Goal: Information Seeking & Learning: Learn about a topic

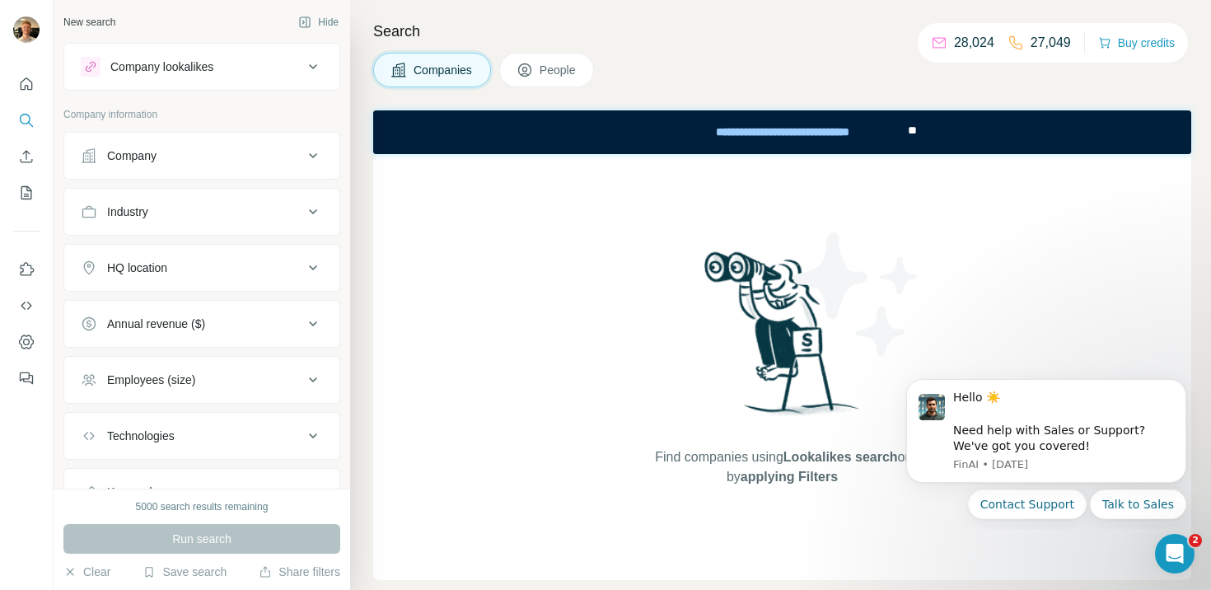
click at [532, 69] on icon at bounding box center [524, 70] width 16 height 16
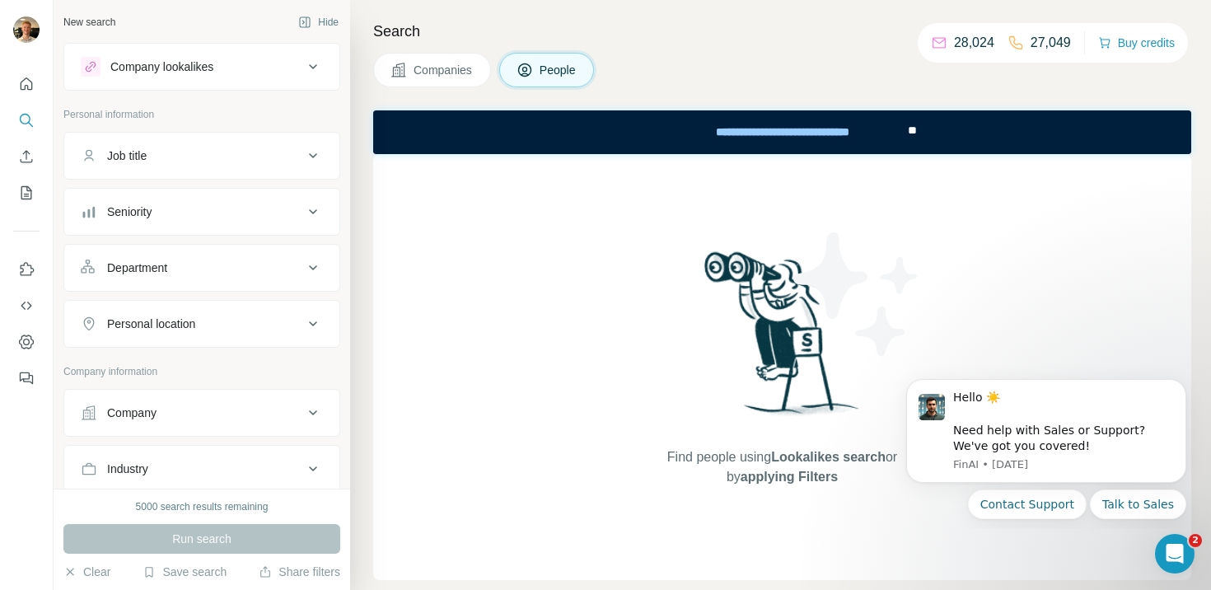
click at [231, 150] on div "Job title" at bounding box center [192, 155] width 222 height 16
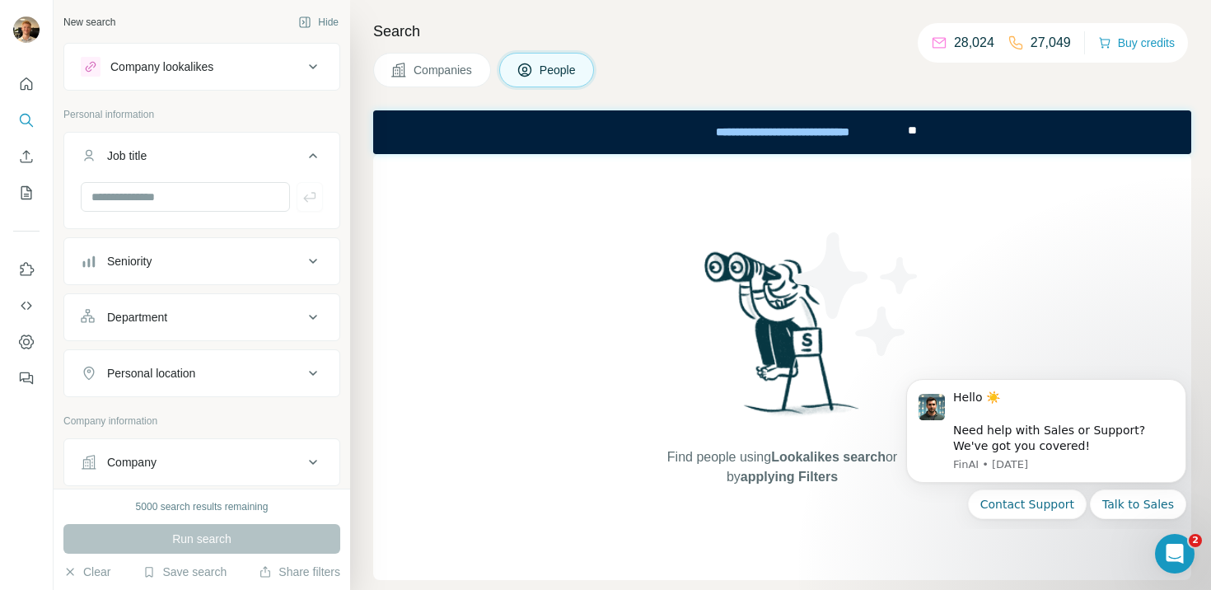
click at [178, 180] on button "Job title" at bounding box center [201, 159] width 275 height 46
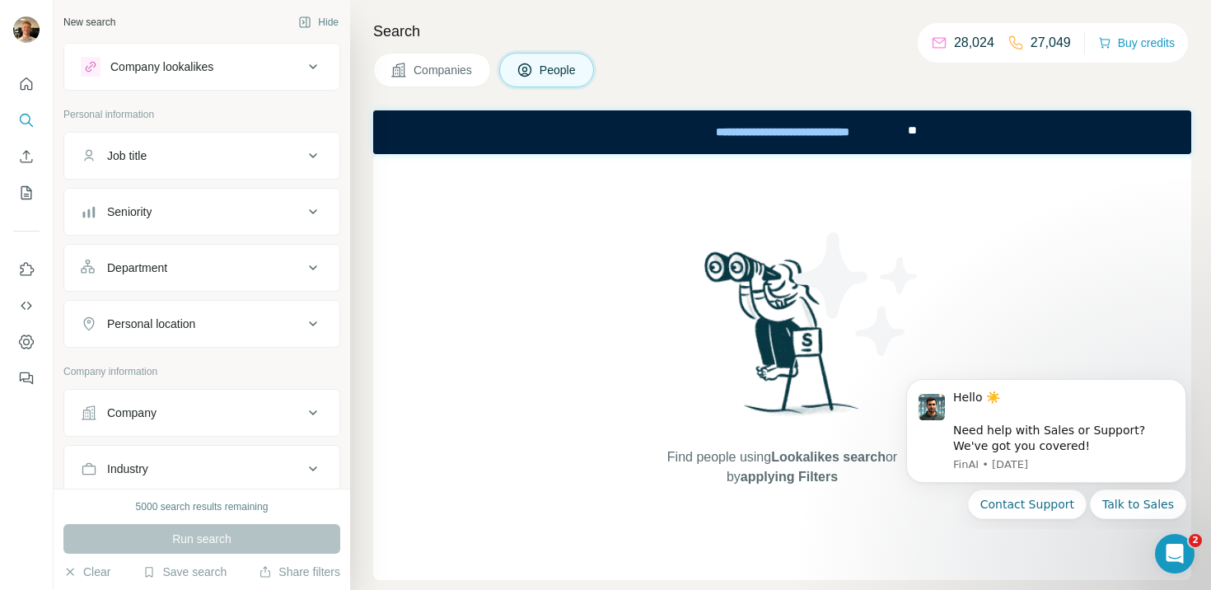
click at [189, 152] on div "Job title" at bounding box center [192, 155] width 222 height 16
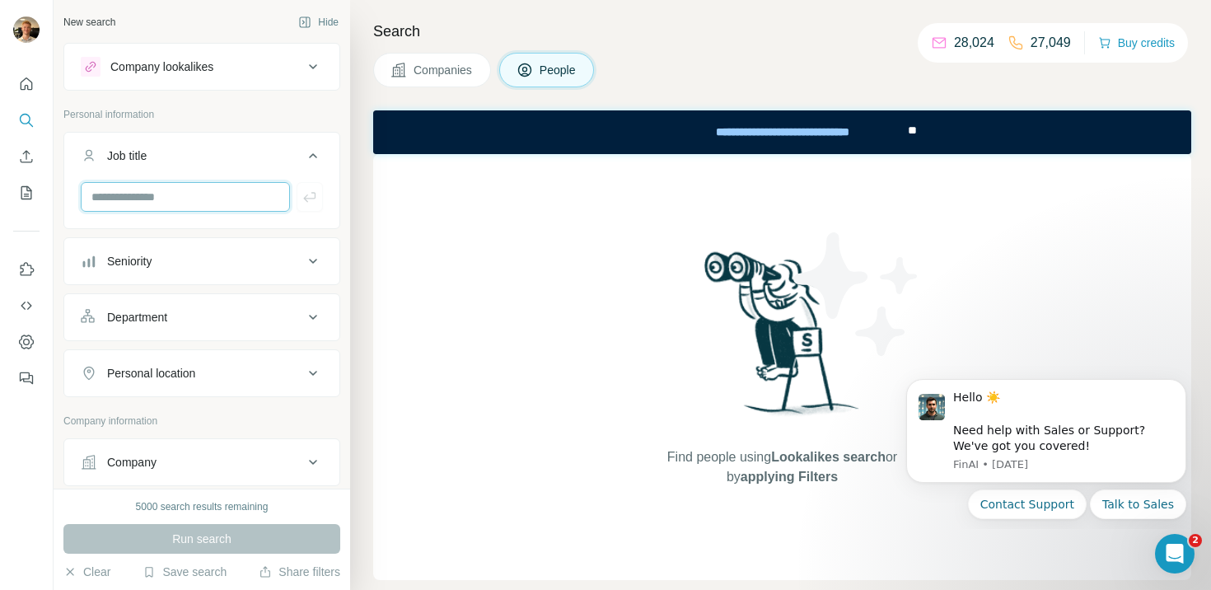
click at [184, 191] on input "text" at bounding box center [185, 197] width 209 height 30
paste input "**********"
type input "**********"
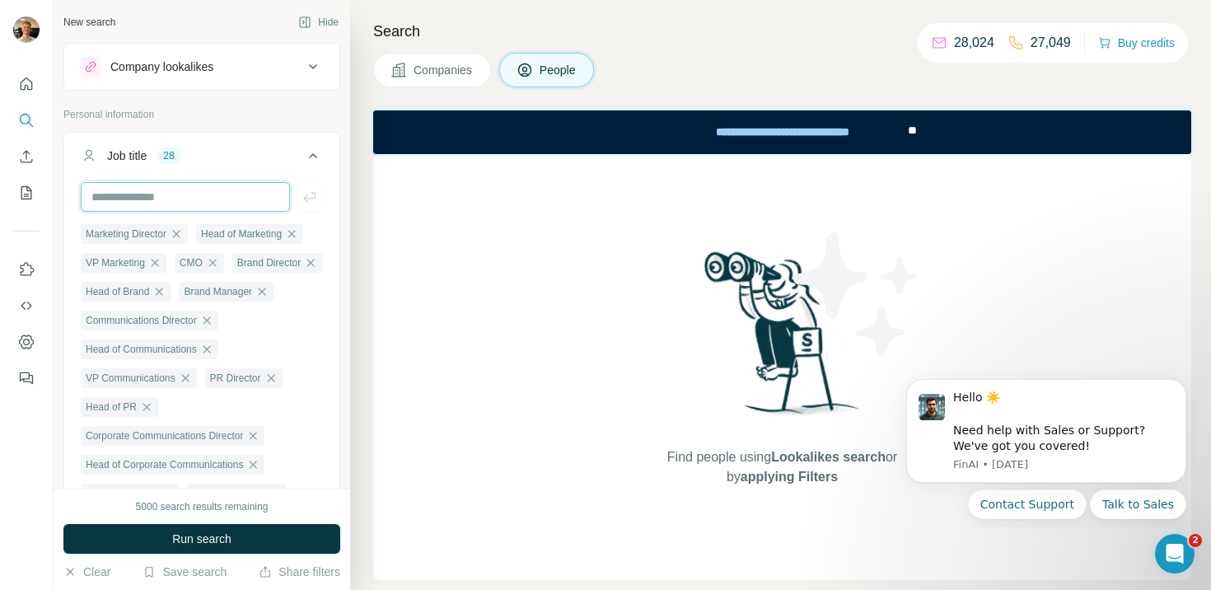
scroll to position [0, 0]
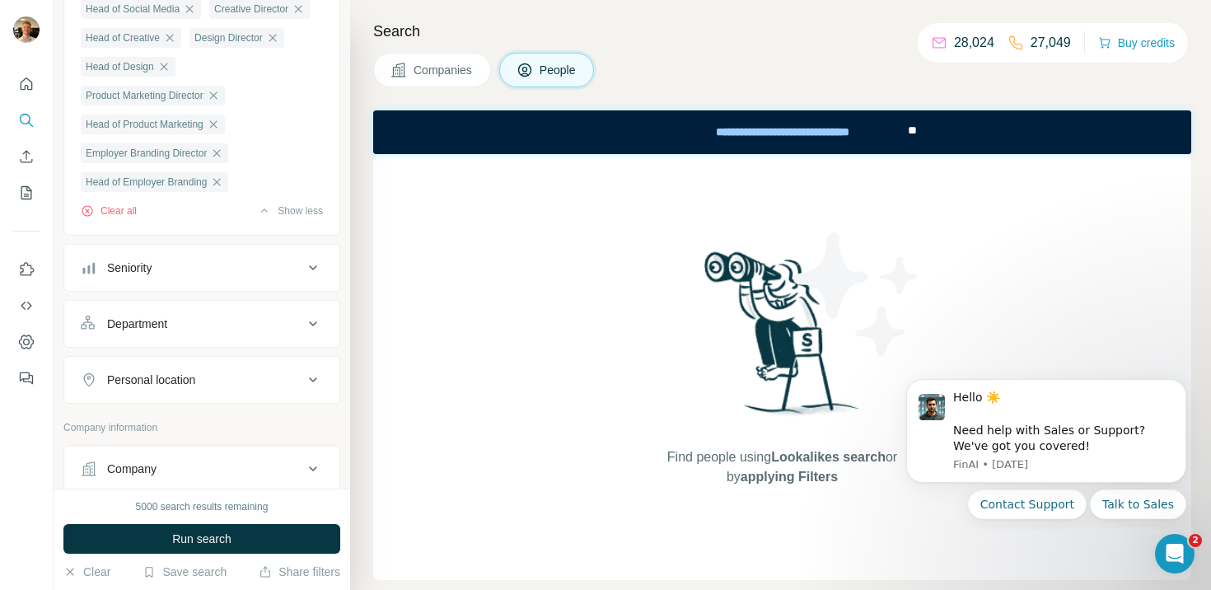
scroll to position [675, 0]
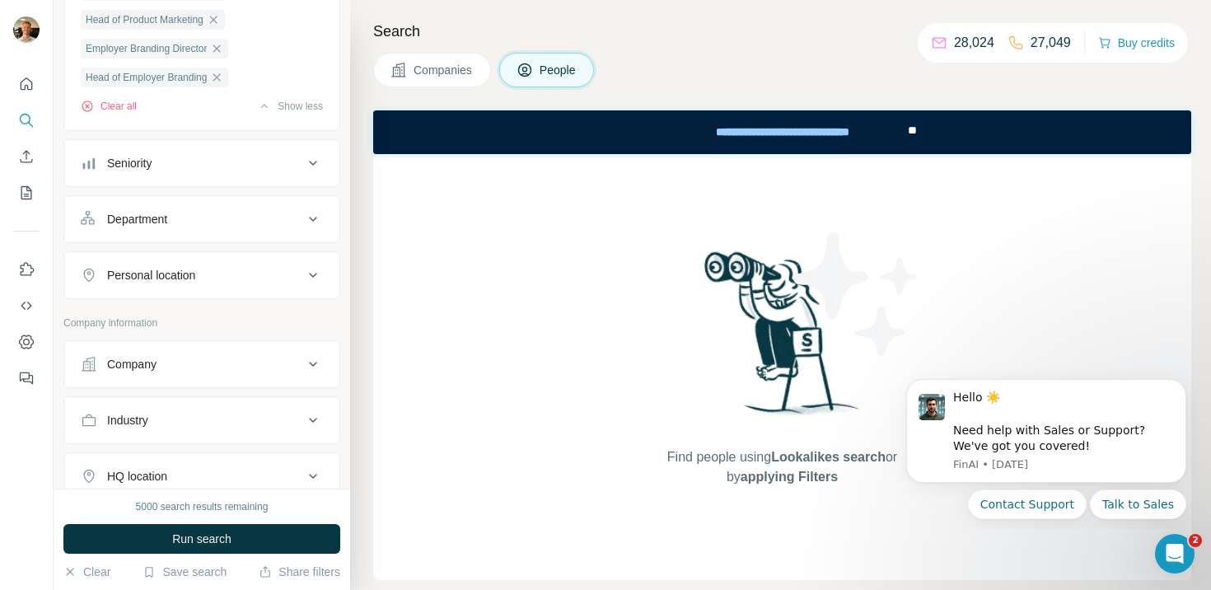
click at [197, 239] on button "Department" at bounding box center [201, 219] width 275 height 40
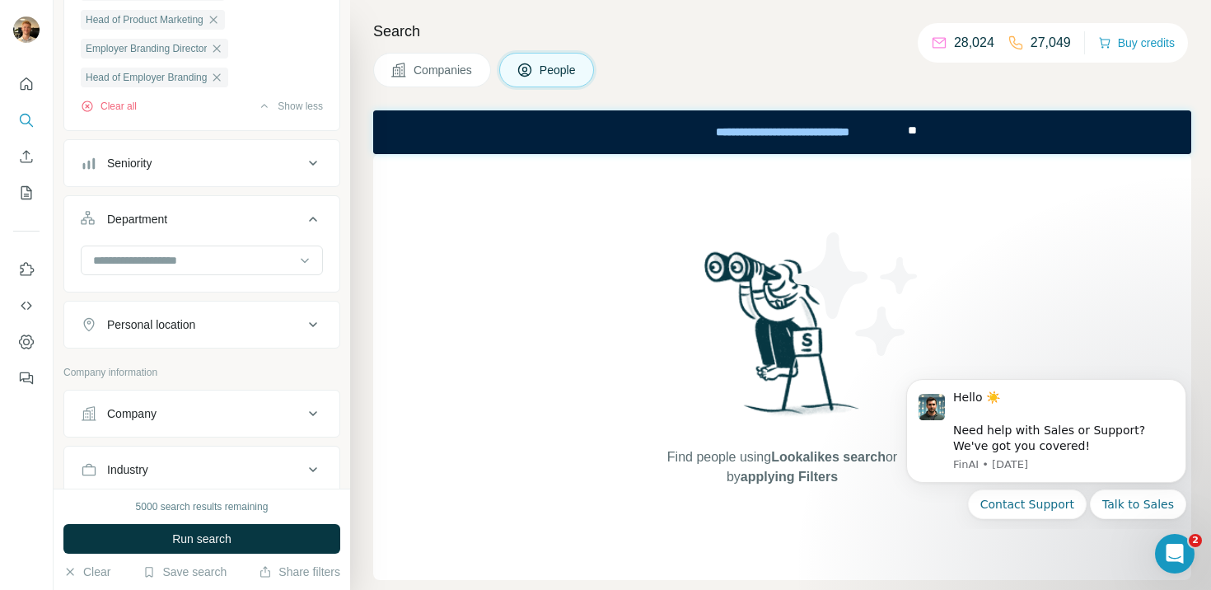
click at [174, 333] on div "Personal location" at bounding box center [151, 324] width 88 height 16
click at [165, 380] on input "text" at bounding box center [202, 366] width 242 height 30
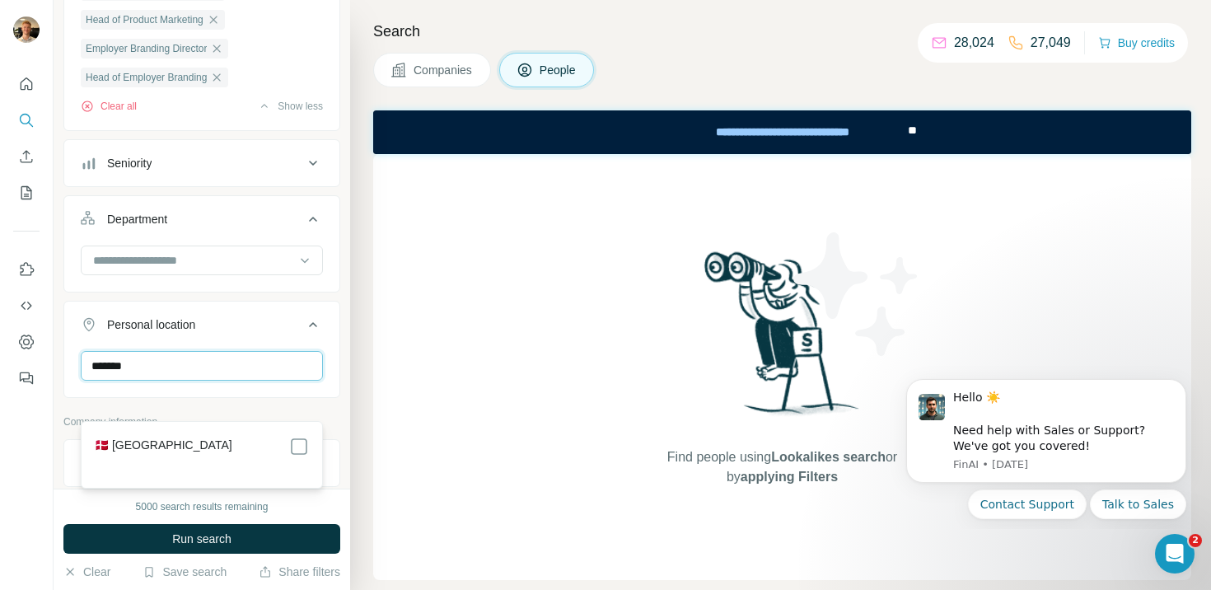
type input "*******"
click at [182, 444] on div "🇩🇰 [GEOGRAPHIC_DATA]" at bounding box center [202, 446] width 214 height 20
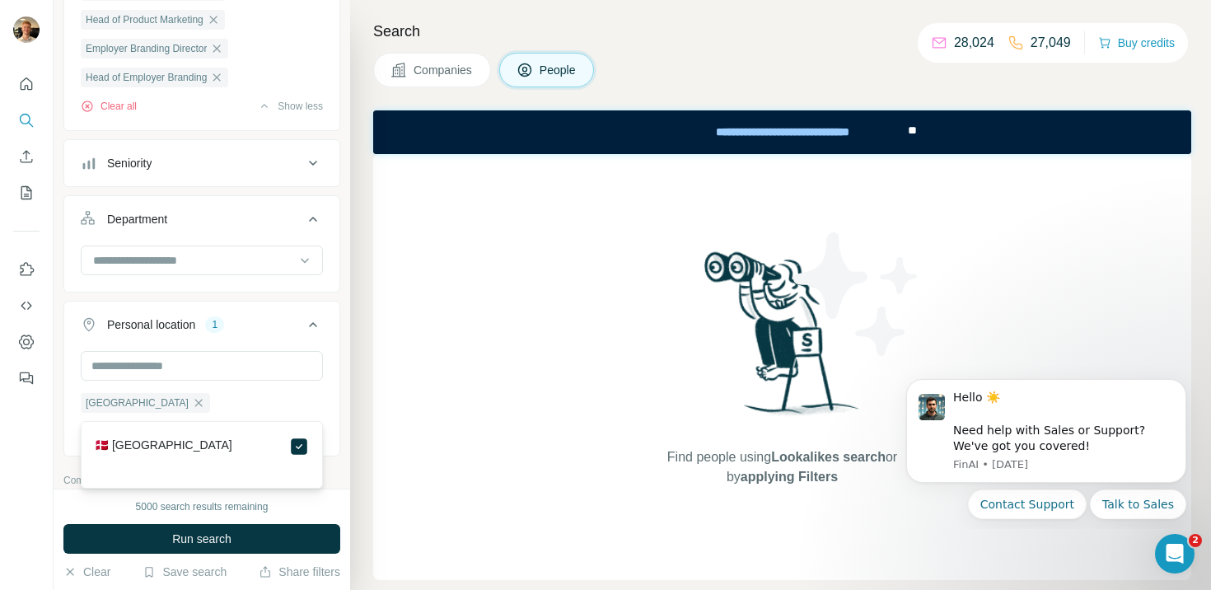
click at [315, 334] on icon at bounding box center [313, 325] width 20 height 20
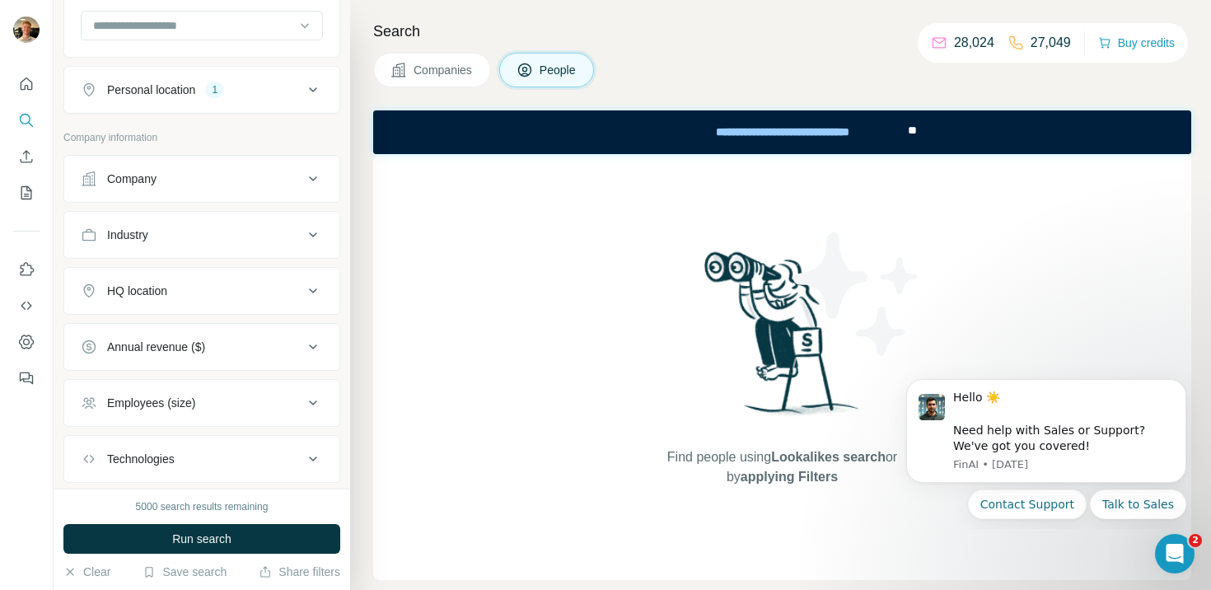
scroll to position [950, 0]
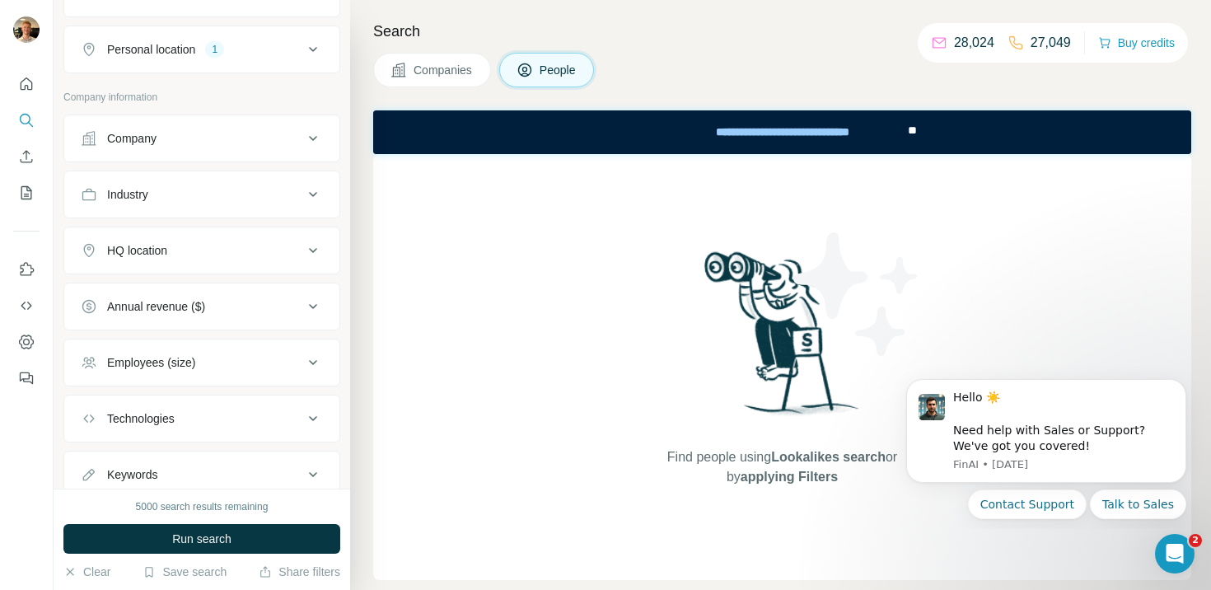
click at [287, 267] on div "HQ location" at bounding box center [201, 250] width 277 height 48
click at [306, 260] on icon at bounding box center [313, 250] width 20 height 20
click at [249, 306] on input "text" at bounding box center [202, 292] width 242 height 30
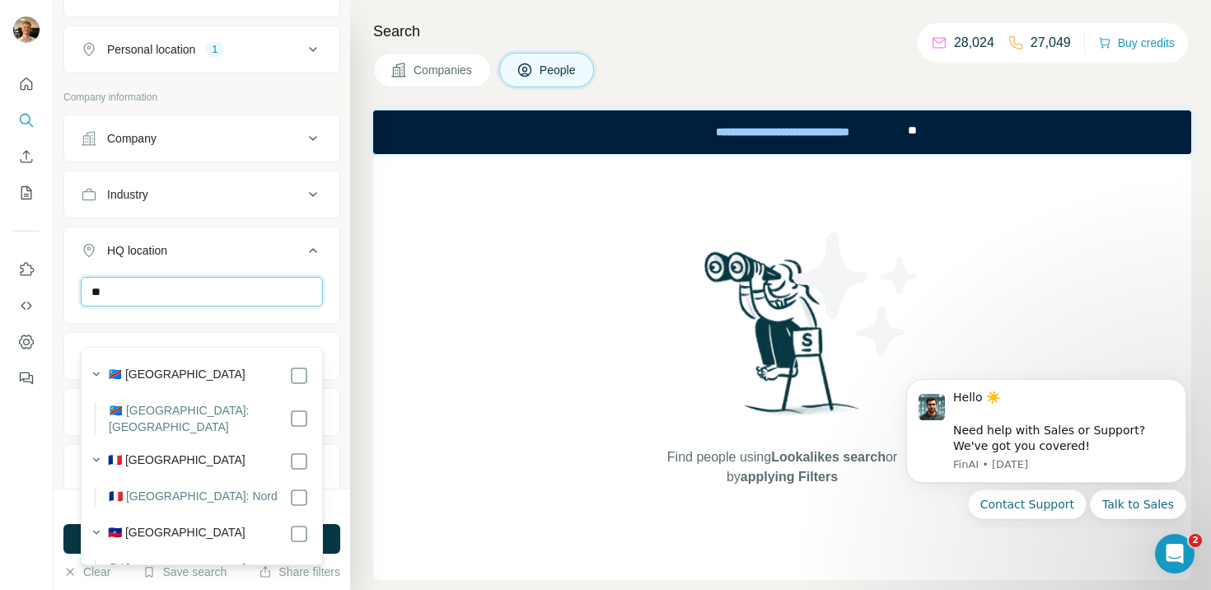
type input "*"
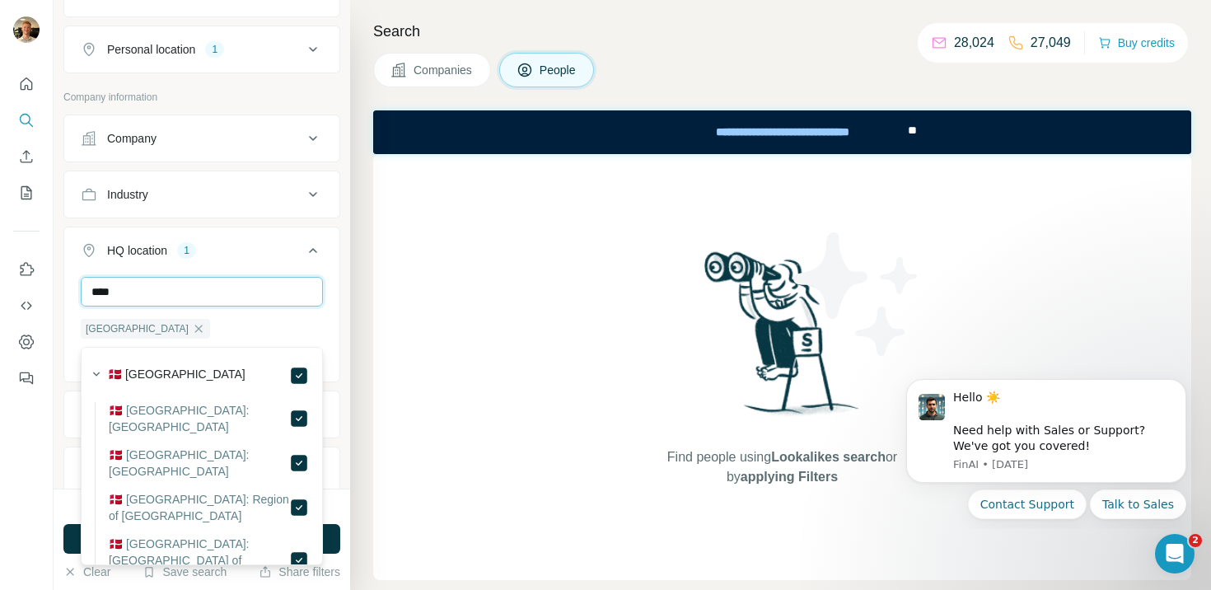
click at [229, 306] on input "****" at bounding box center [202, 292] width 242 height 30
click at [282, 306] on input "******" at bounding box center [202, 292] width 242 height 30
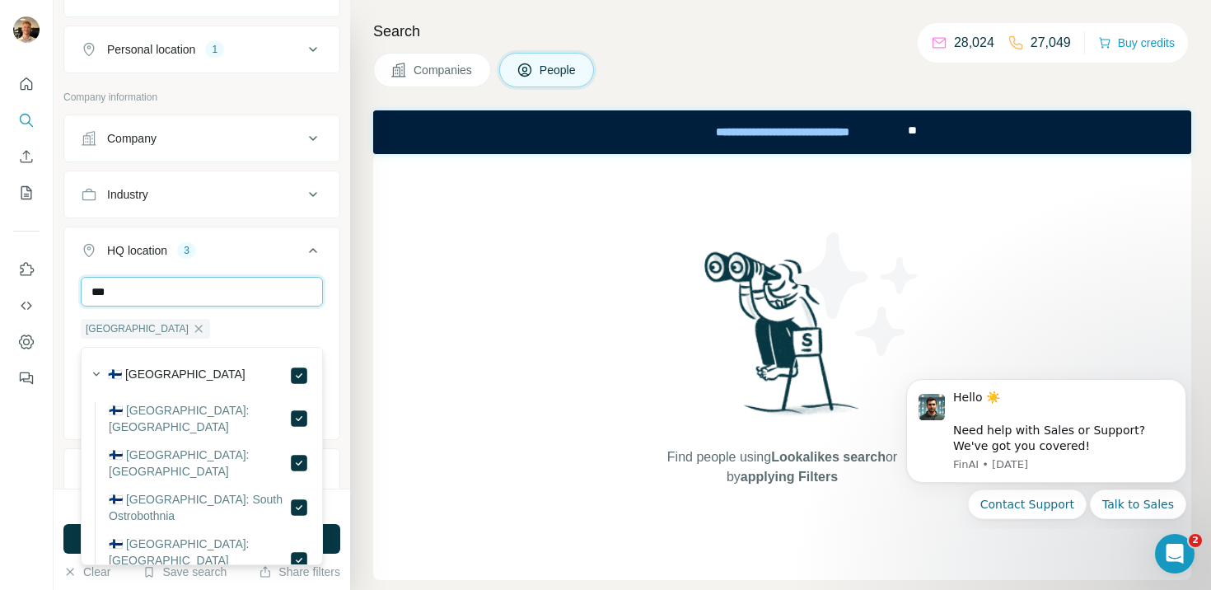
click at [280, 306] on input "***" at bounding box center [202, 292] width 242 height 30
type input "******"
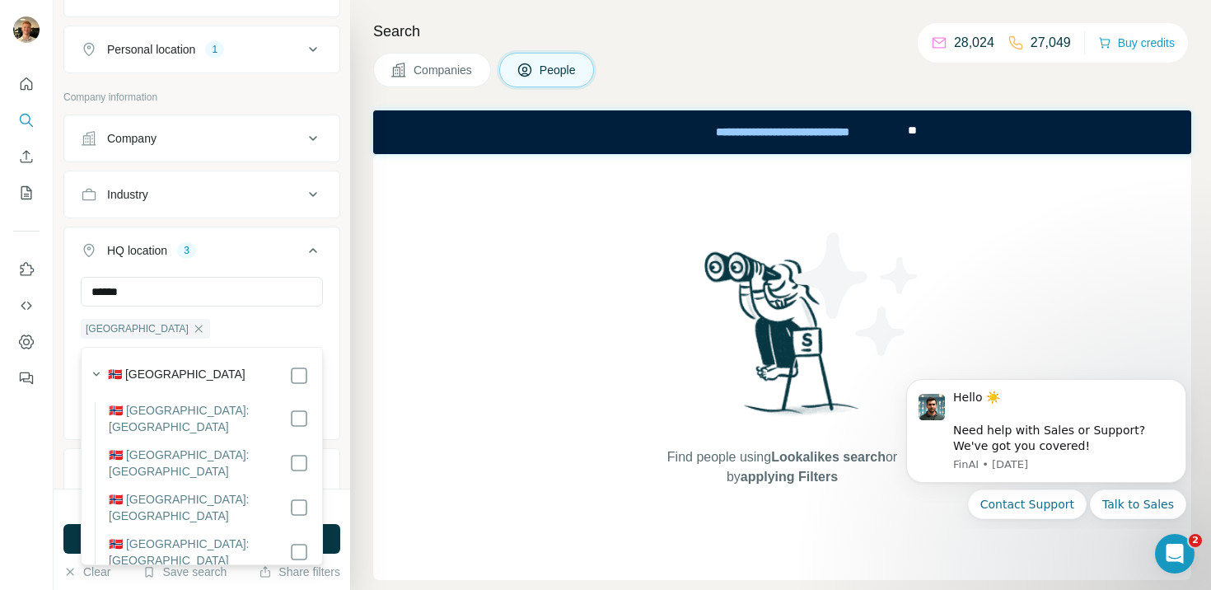
click at [300, 363] on div "🇳🇴 [GEOGRAPHIC_DATA]" at bounding box center [197, 373] width 224 height 23
click at [320, 260] on icon at bounding box center [313, 250] width 20 height 20
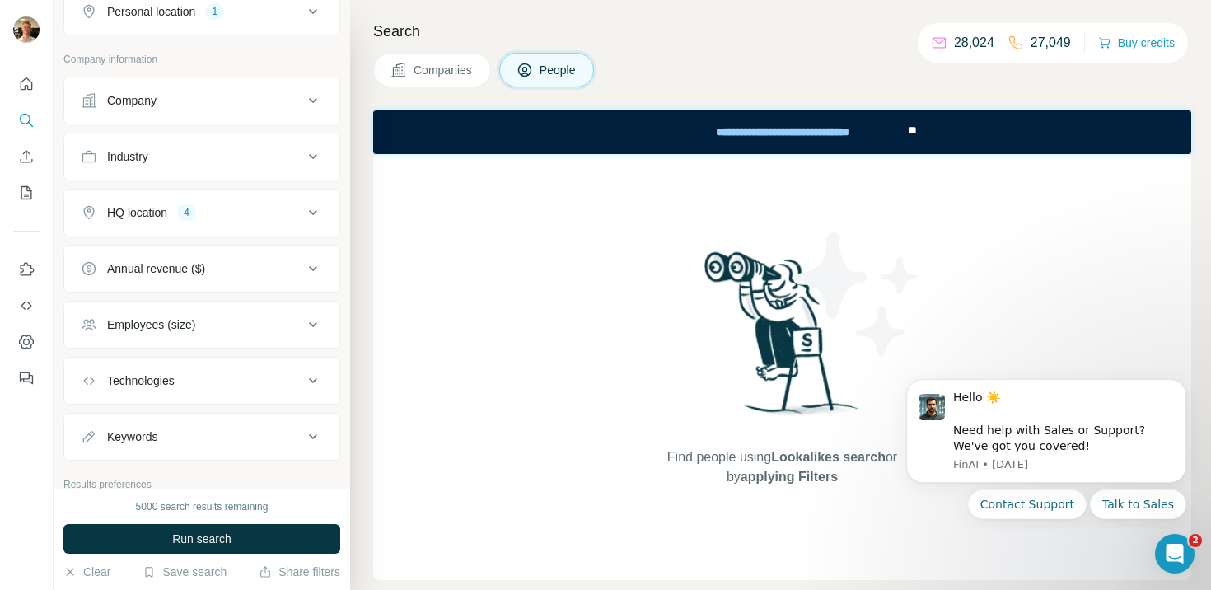
scroll to position [1022, 0]
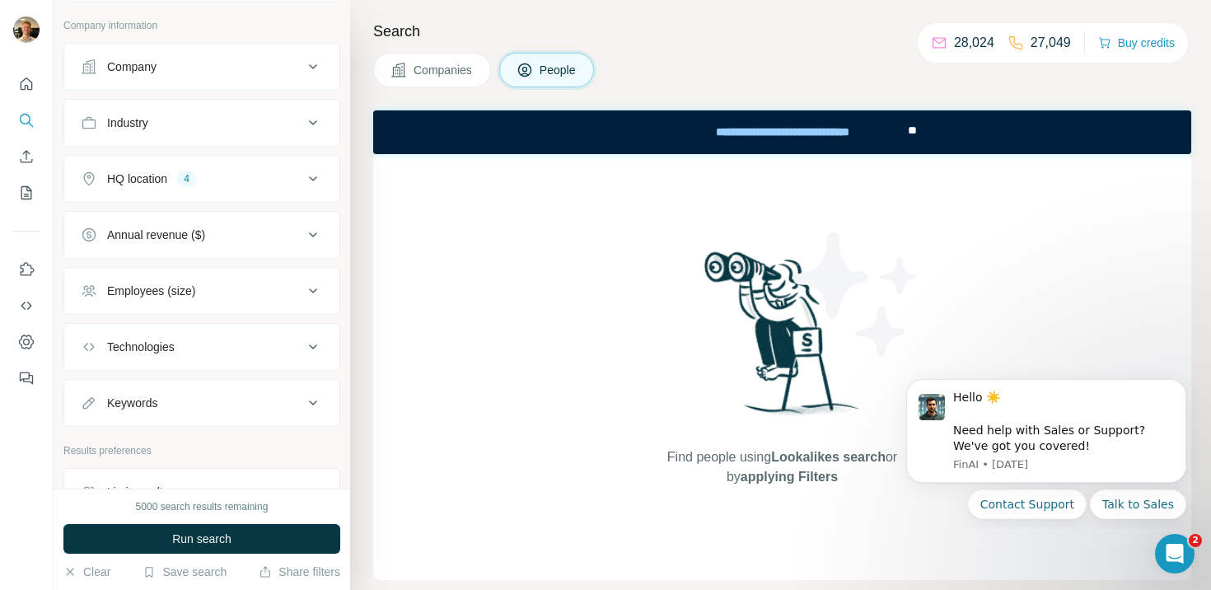
click at [307, 301] on icon at bounding box center [313, 291] width 20 height 20
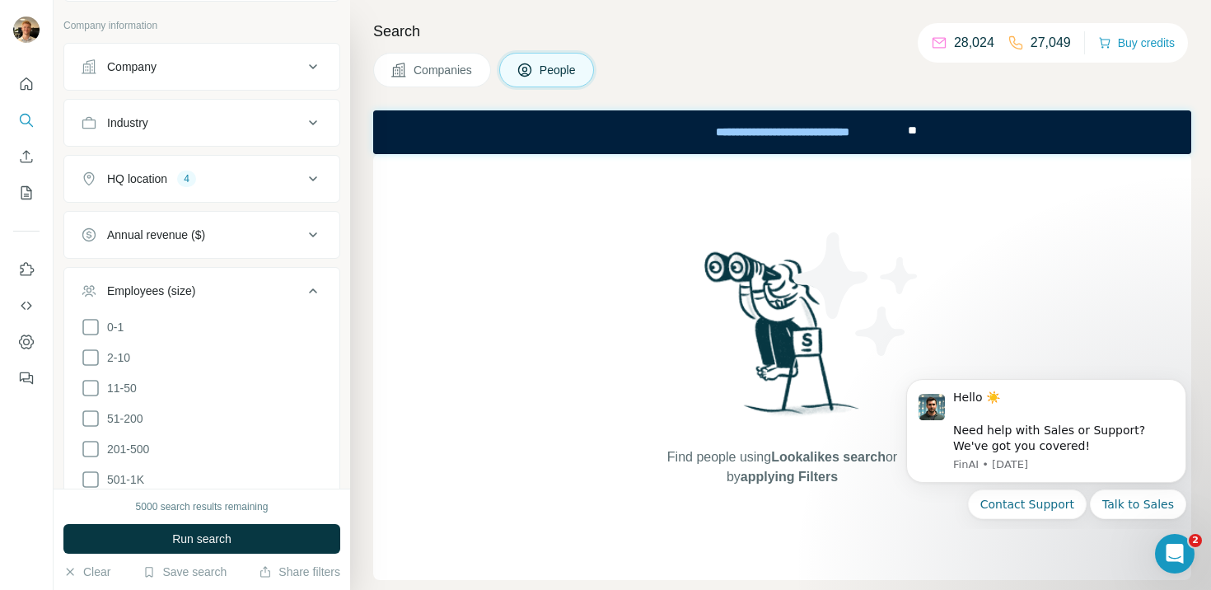
scroll to position [1079, 0]
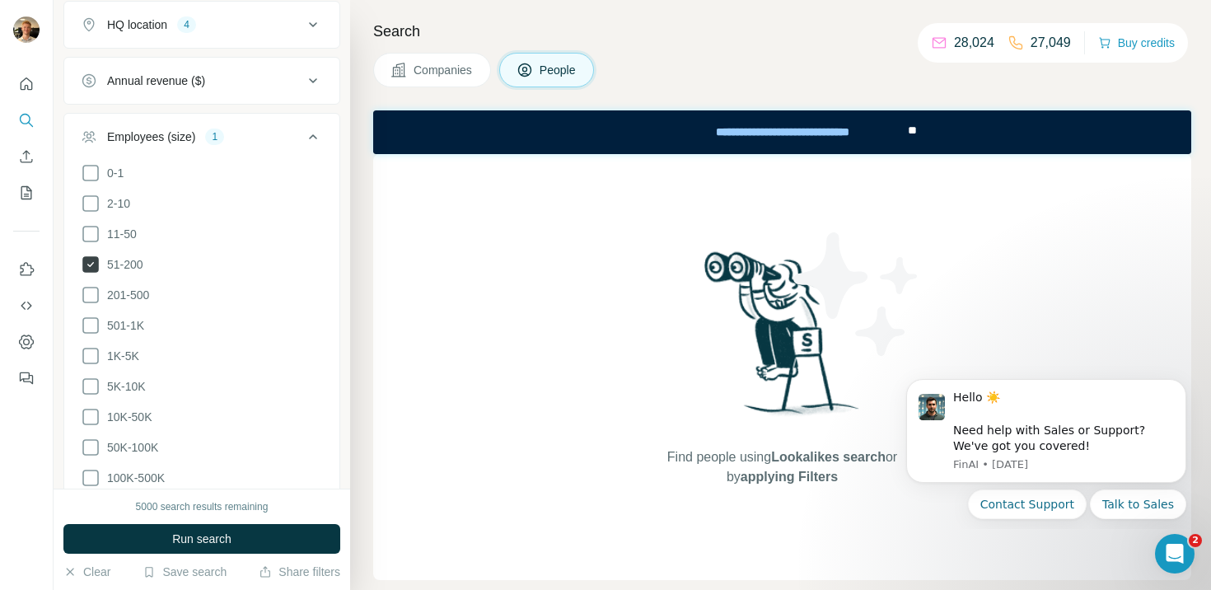
scroll to position [1196, 0]
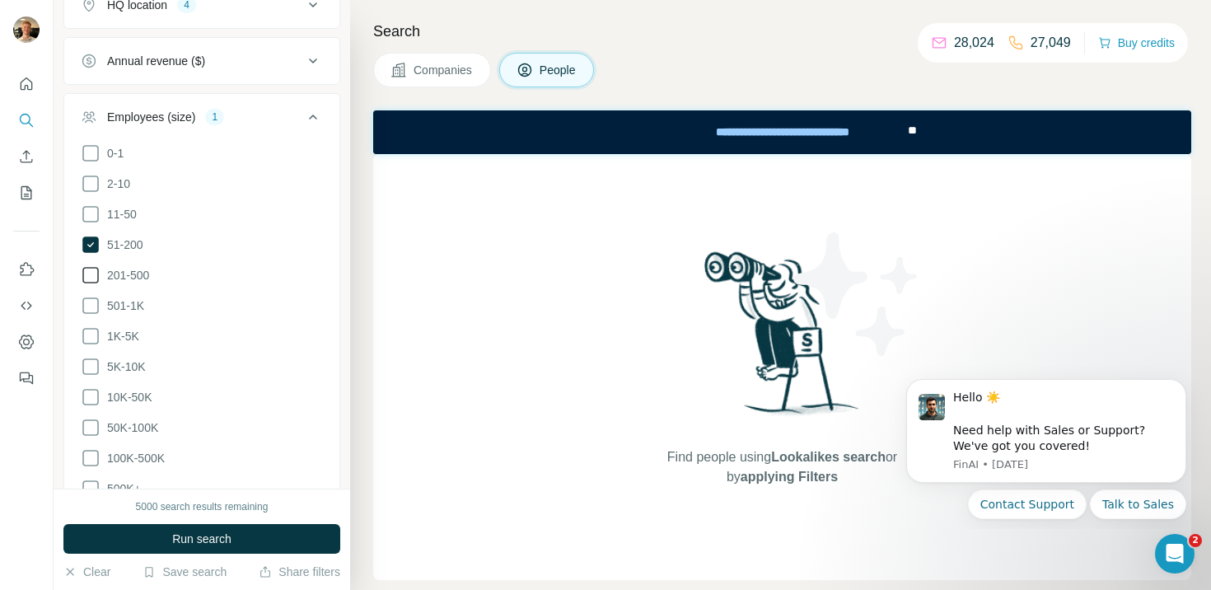
click at [138, 283] on span "201-500" at bounding box center [124, 275] width 49 height 16
click at [126, 314] on span "501-1K" at bounding box center [122, 305] width 44 height 16
click at [134, 344] on span "1K-5K" at bounding box center [119, 336] width 39 height 16
click at [134, 375] on span "5K-10K" at bounding box center [122, 366] width 45 height 16
click at [124, 375] on span "5K-10K" at bounding box center [122, 366] width 45 height 16
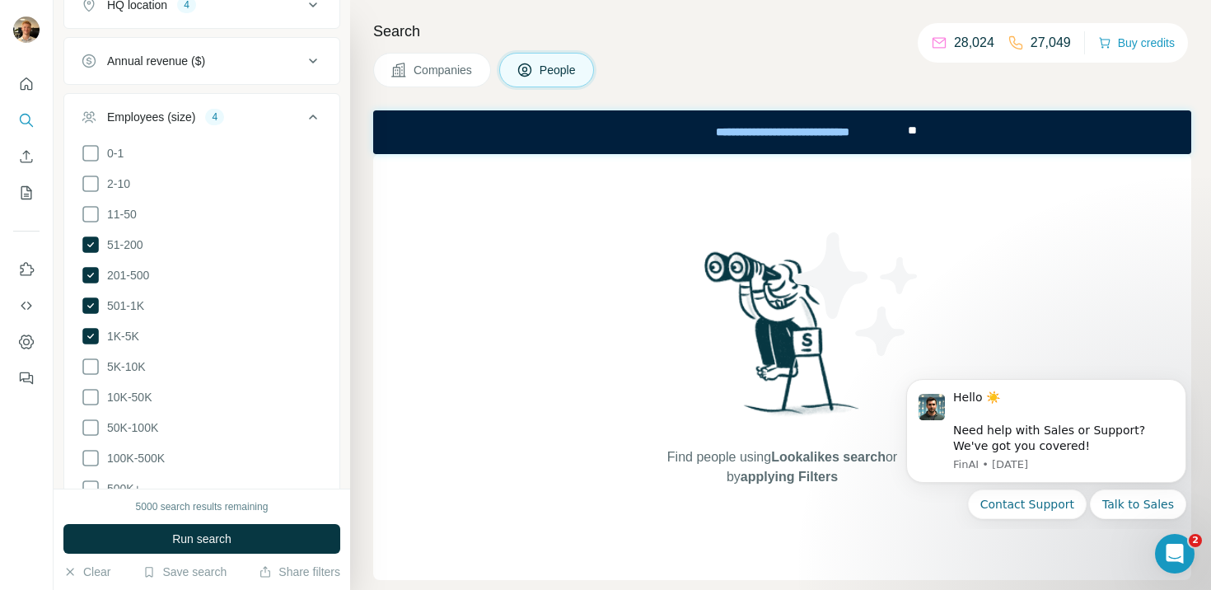
click at [303, 127] on icon at bounding box center [313, 117] width 20 height 20
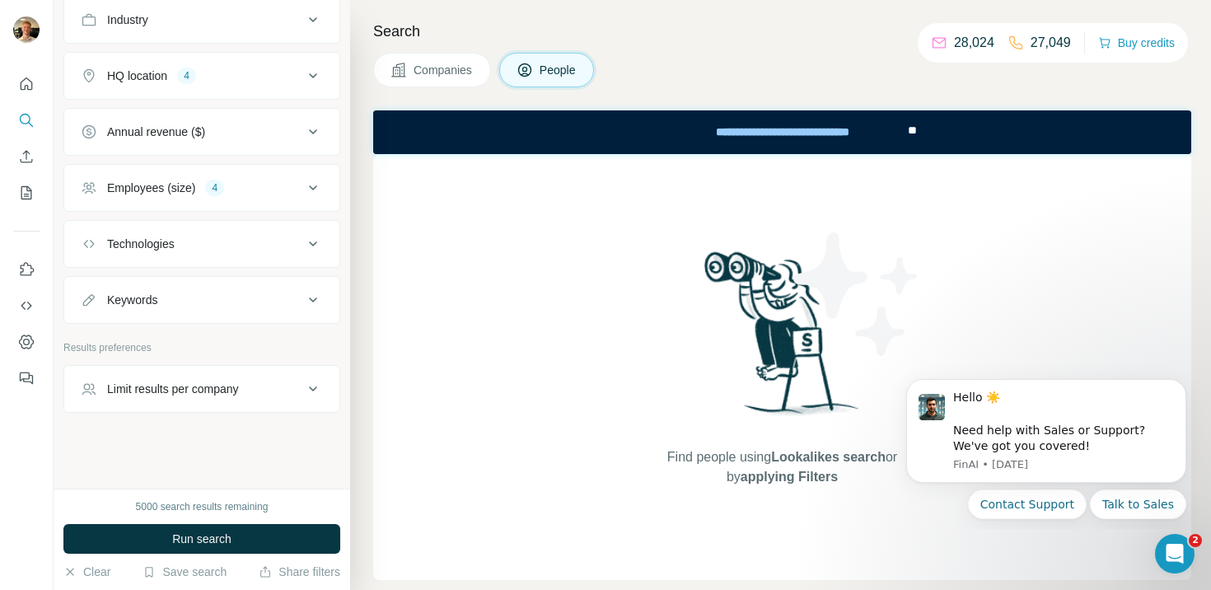
scroll to position [1162, 0]
click at [274, 379] on button "Limit results per company" at bounding box center [201, 389] width 275 height 40
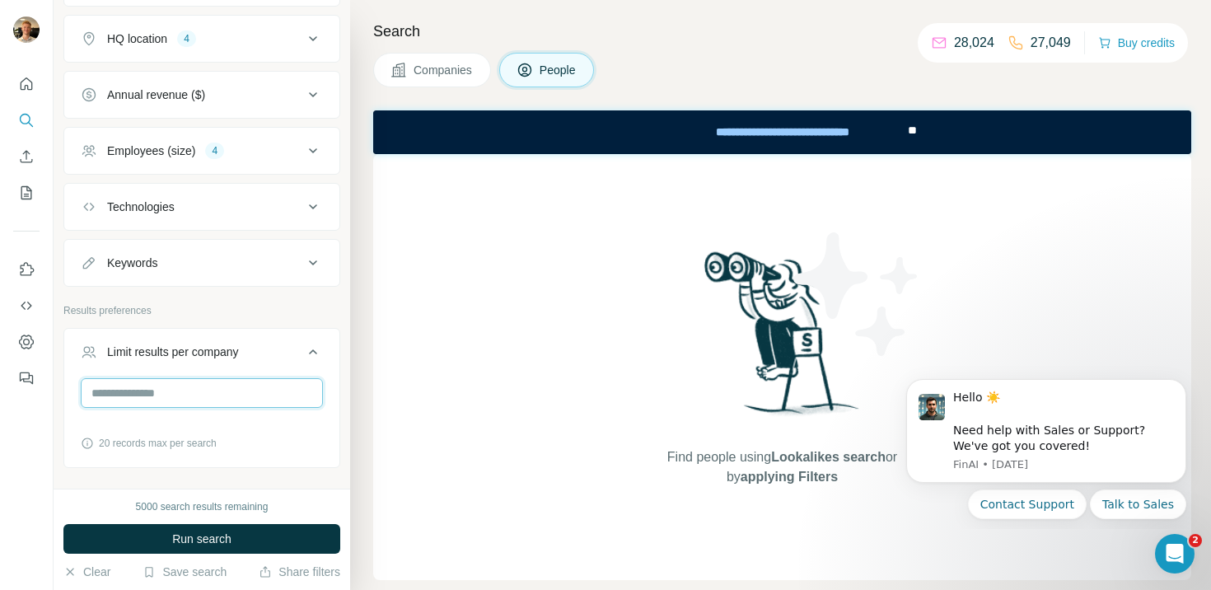
click at [224, 408] on input "number" at bounding box center [202, 393] width 242 height 30
type input "*"
click at [296, 360] on div "Limit results per company 1" at bounding box center [192, 351] width 222 height 16
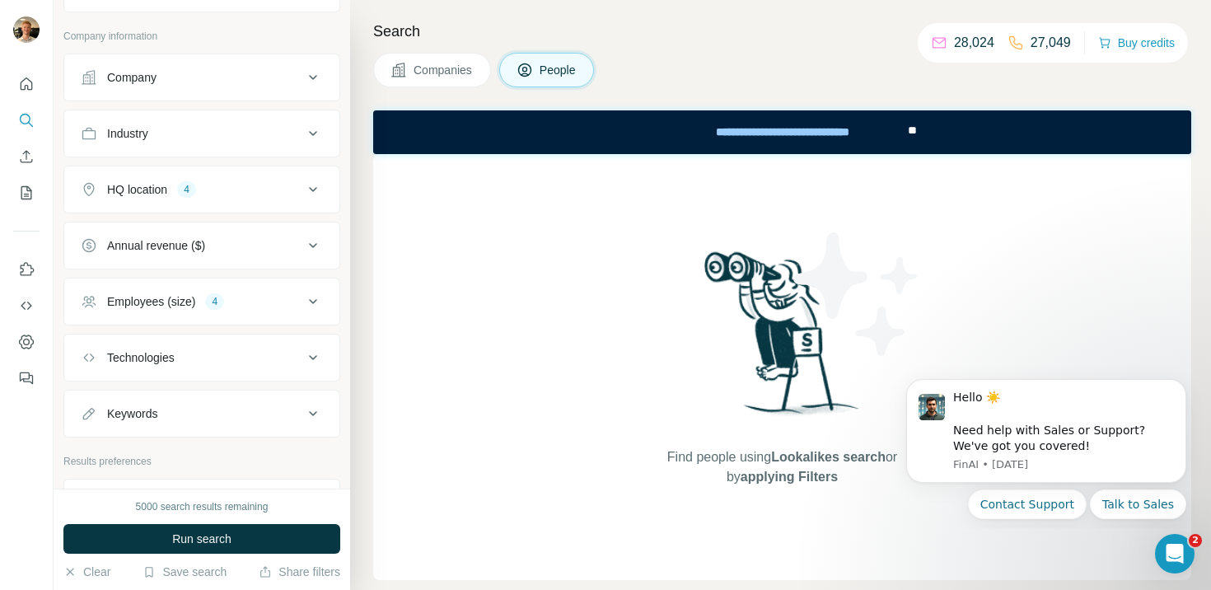
scroll to position [1010, 0]
click at [289, 148] on div "Industry" at bounding box center [201, 134] width 277 height 48
click at [224, 540] on span "Run search" at bounding box center [201, 538] width 59 height 16
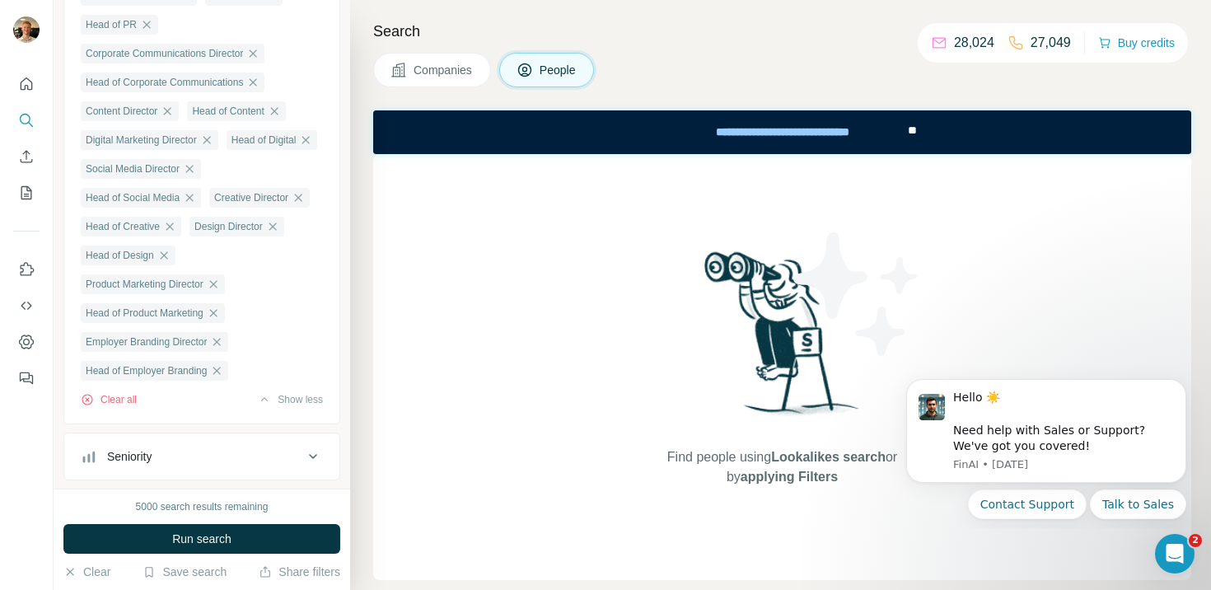
scroll to position [0, 0]
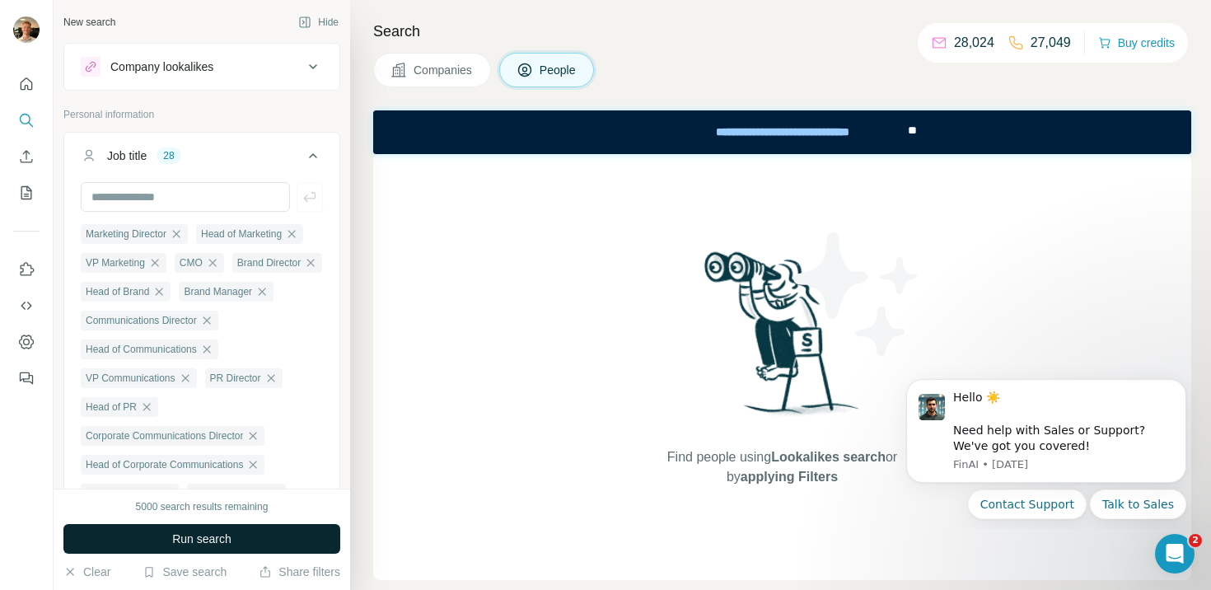
click at [217, 543] on span "Run search" at bounding box center [201, 538] width 59 height 16
click at [253, 534] on button "Run search" at bounding box center [201, 539] width 277 height 30
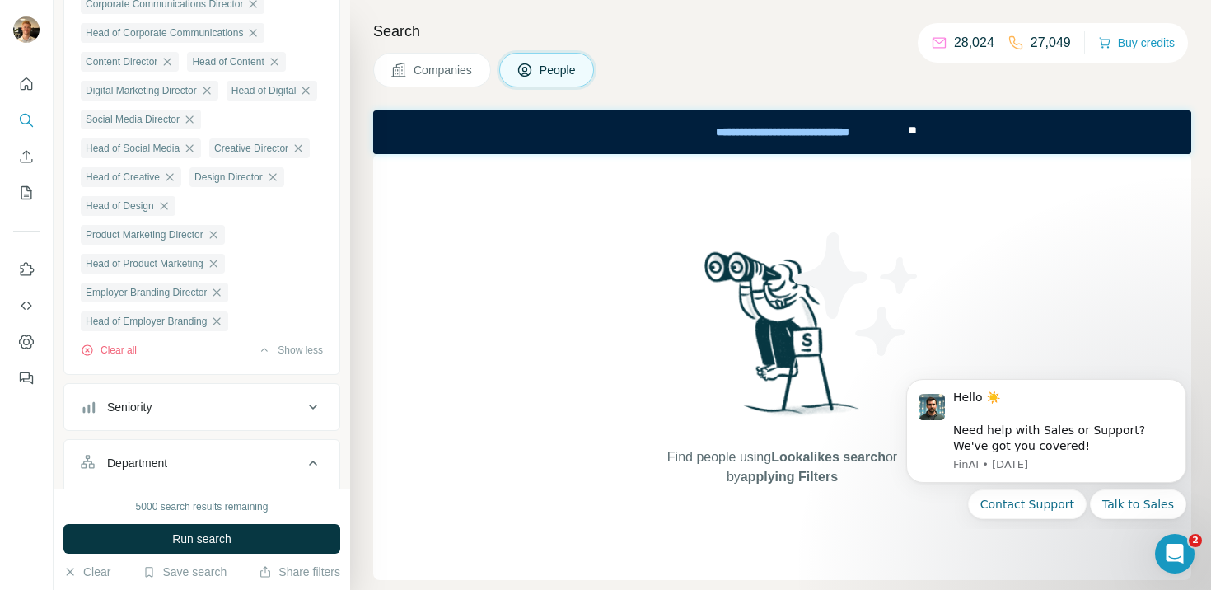
scroll to position [666, 0]
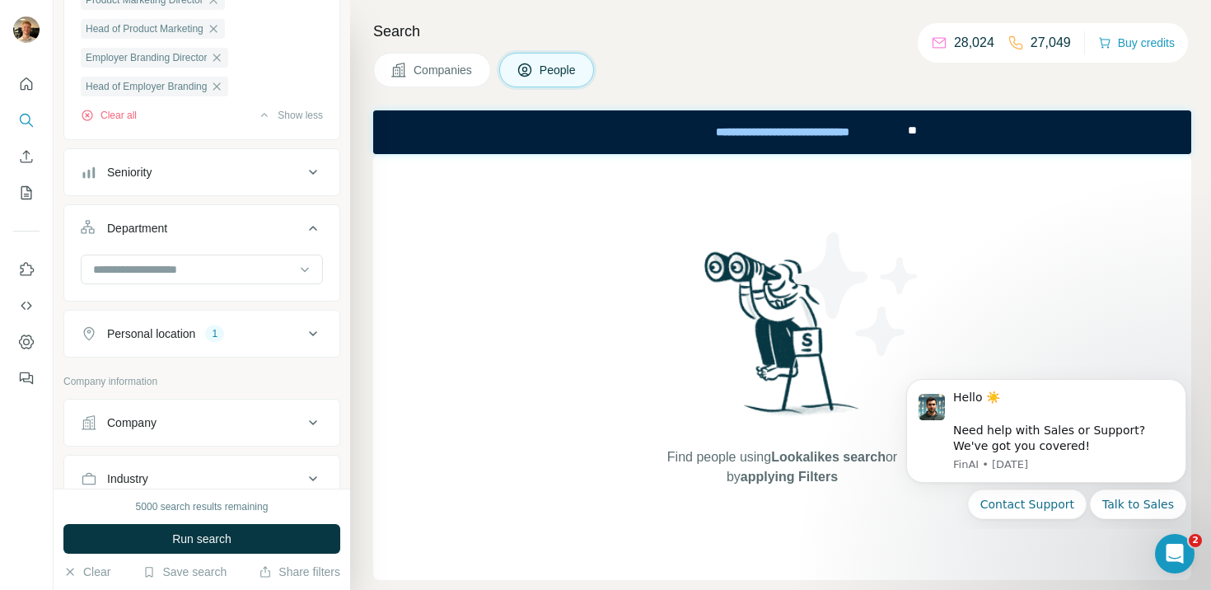
click at [273, 192] on button "Seniority" at bounding box center [201, 172] width 275 height 40
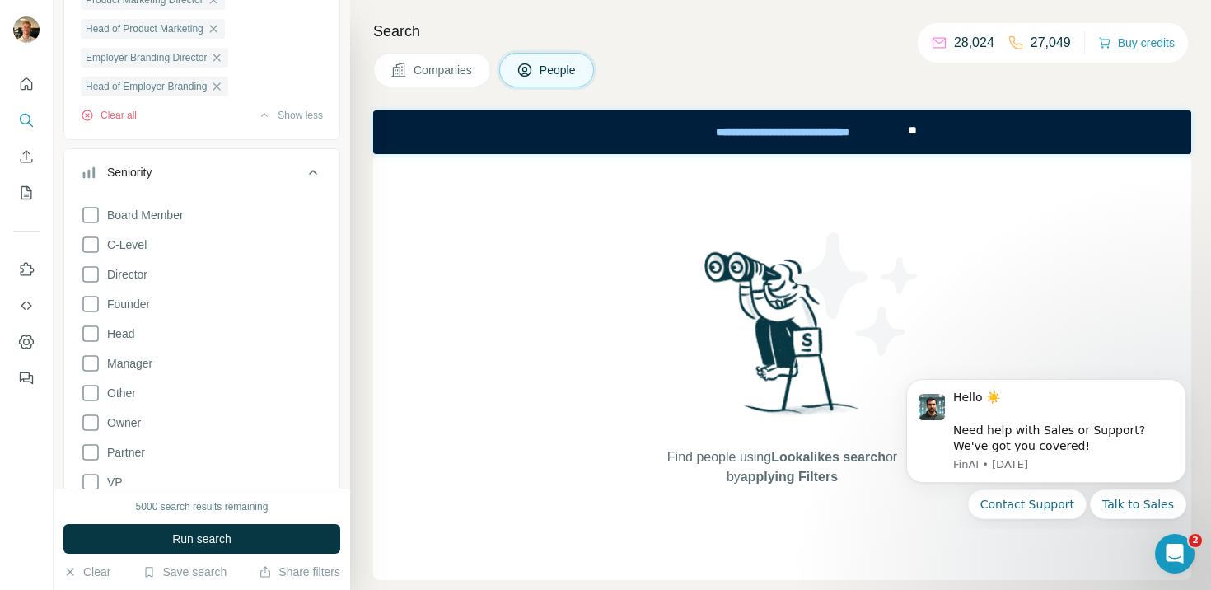
click at [273, 198] on button "Seniority" at bounding box center [201, 175] width 275 height 46
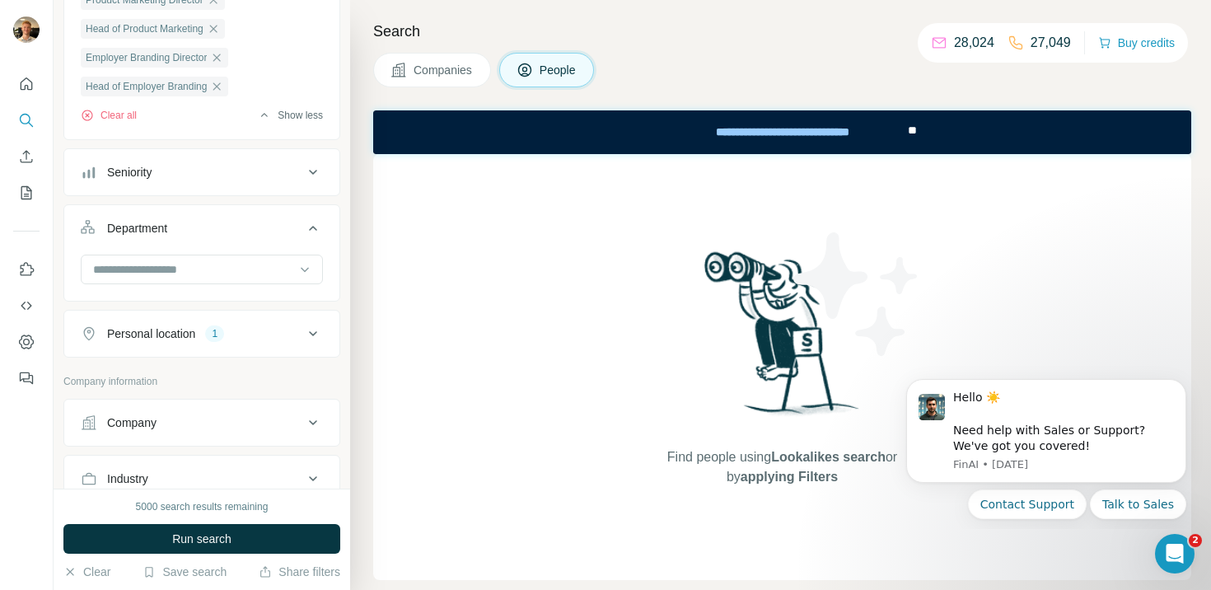
click at [315, 123] on button "Show less" at bounding box center [290, 115] width 65 height 15
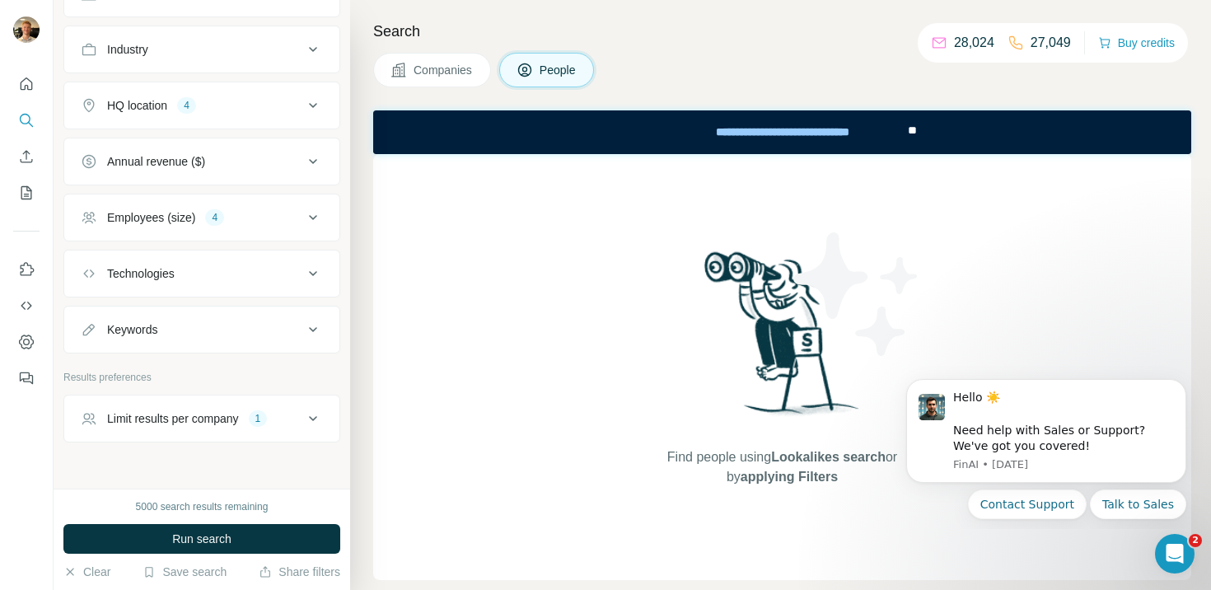
scroll to position [643, 0]
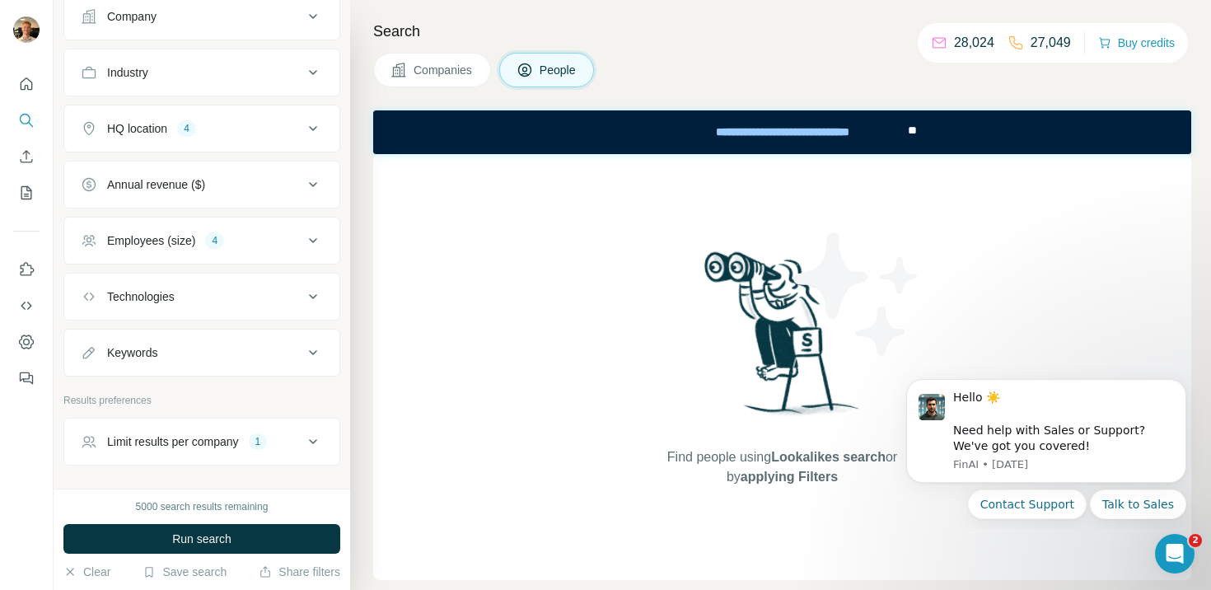
click at [283, 238] on div "Employees (size) 4" at bounding box center [192, 240] width 222 height 16
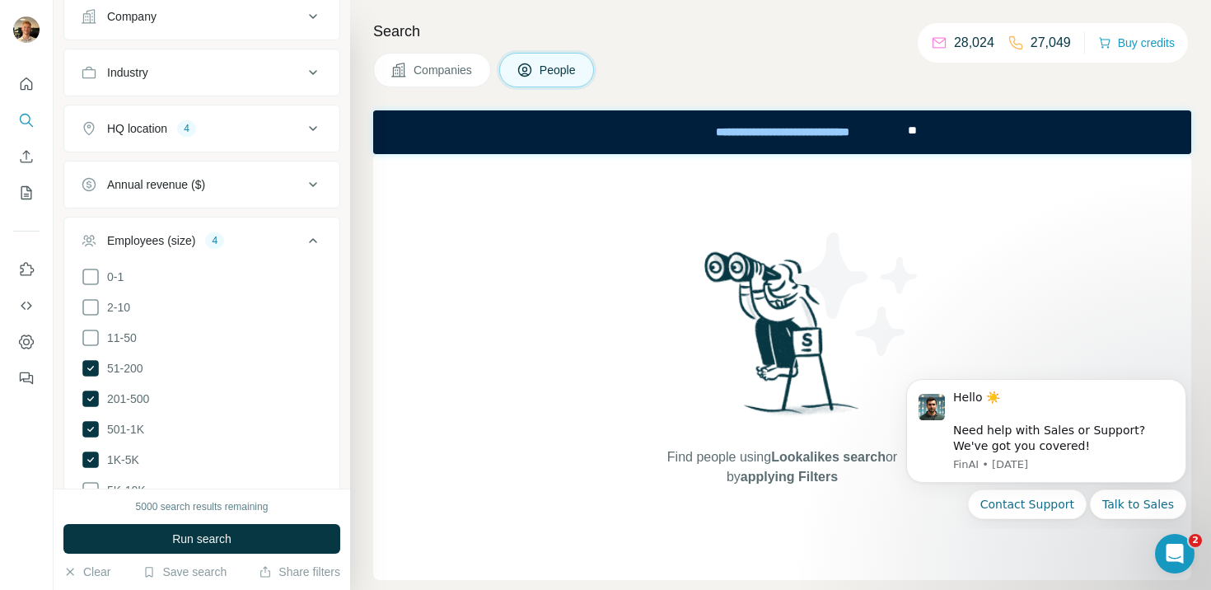
click at [283, 238] on div "Employees (size) 4" at bounding box center [192, 240] width 222 height 16
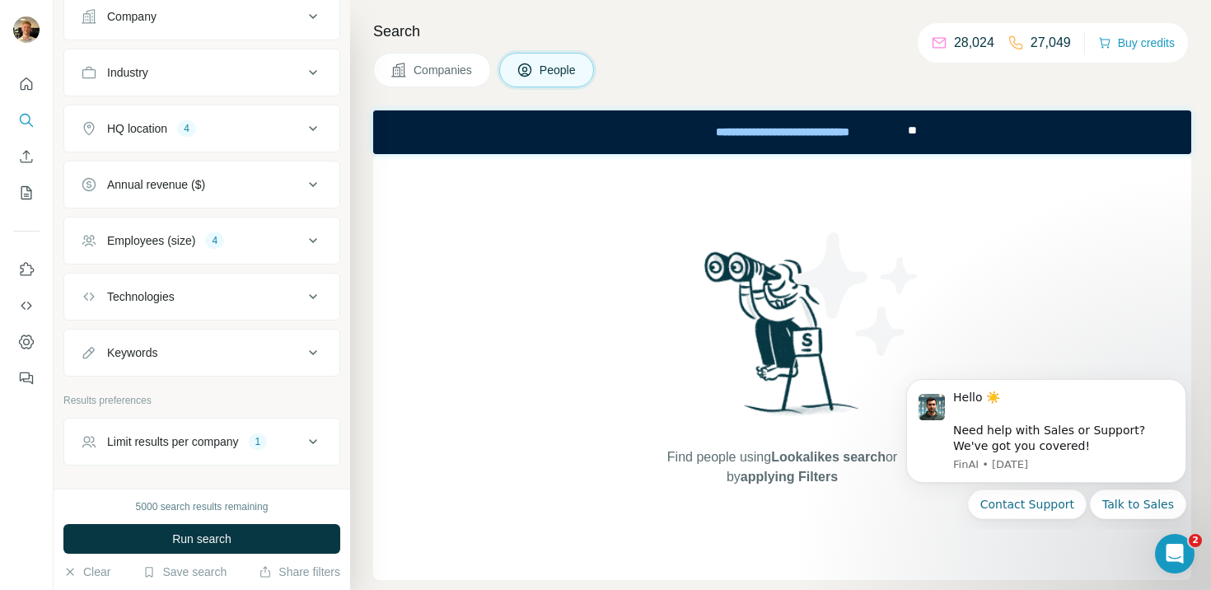
click at [275, 455] on button "Limit results per company 1" at bounding box center [201, 442] width 275 height 40
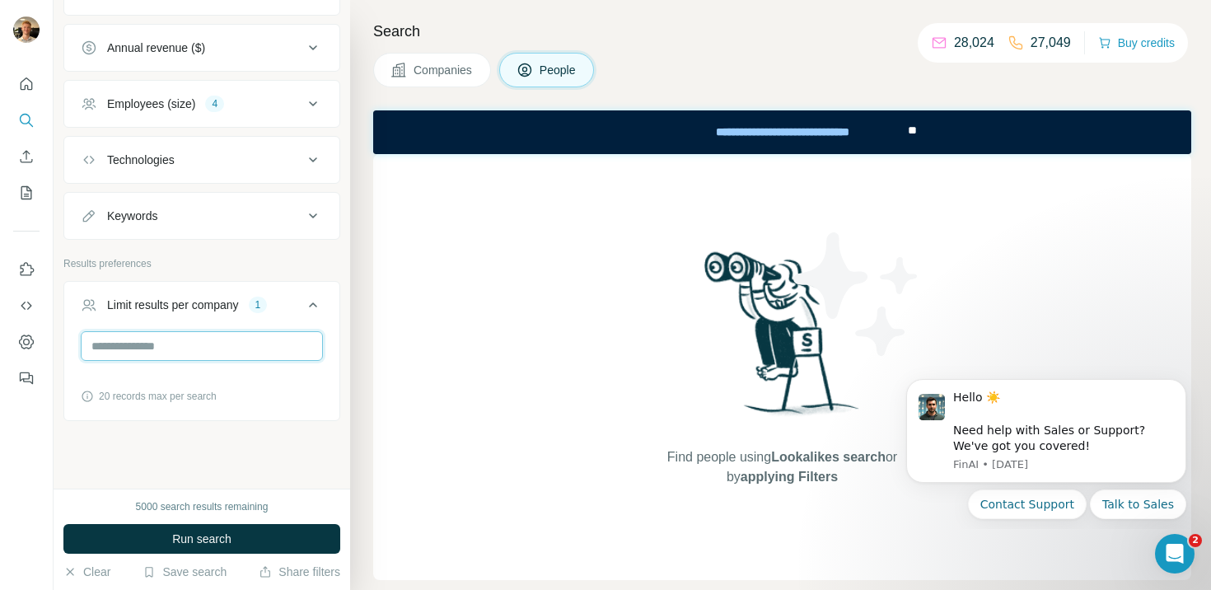
click at [188, 348] on input "*" at bounding box center [202, 346] width 242 height 30
type input "*"
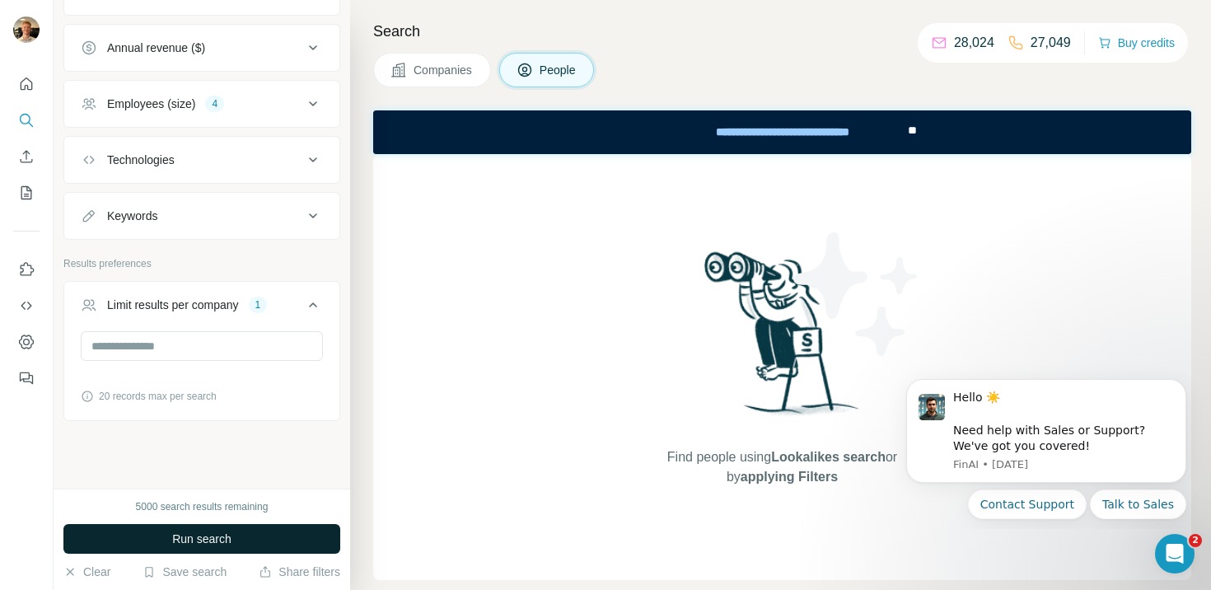
click at [170, 529] on button "Run search" at bounding box center [201, 539] width 277 height 30
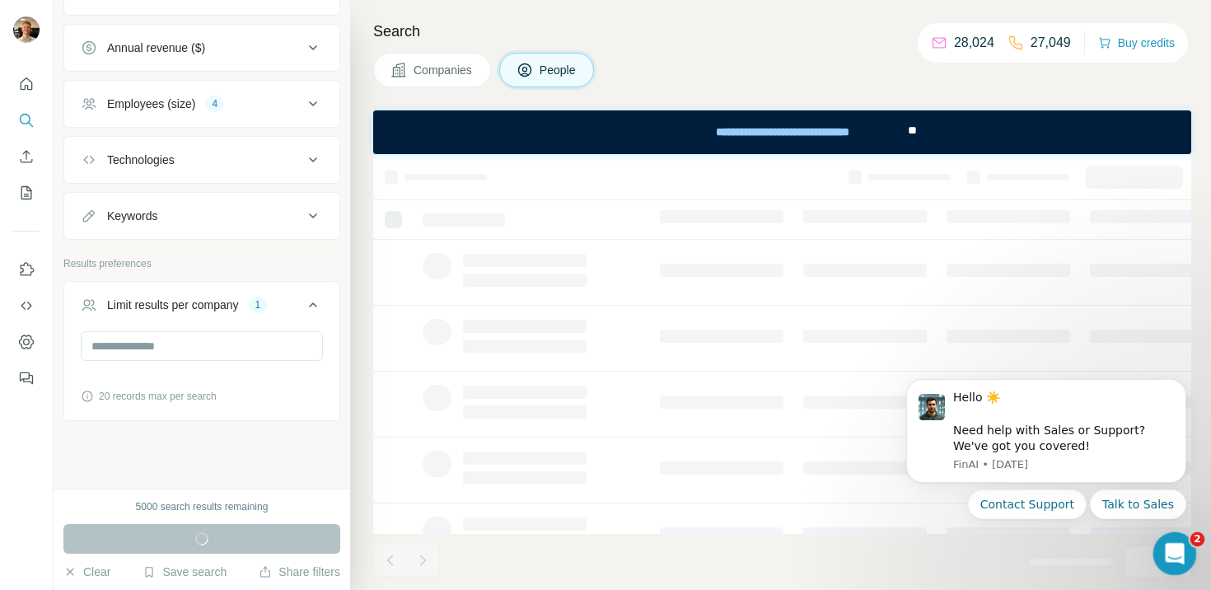
click at [1197, 539] on body "New search Hide Company lookalikes Personal information Job title 28 Marketing …" at bounding box center [605, 295] width 1211 height 590
click at [1185, 543] on div "Open Intercom Messenger" at bounding box center [1172, 551] width 54 height 54
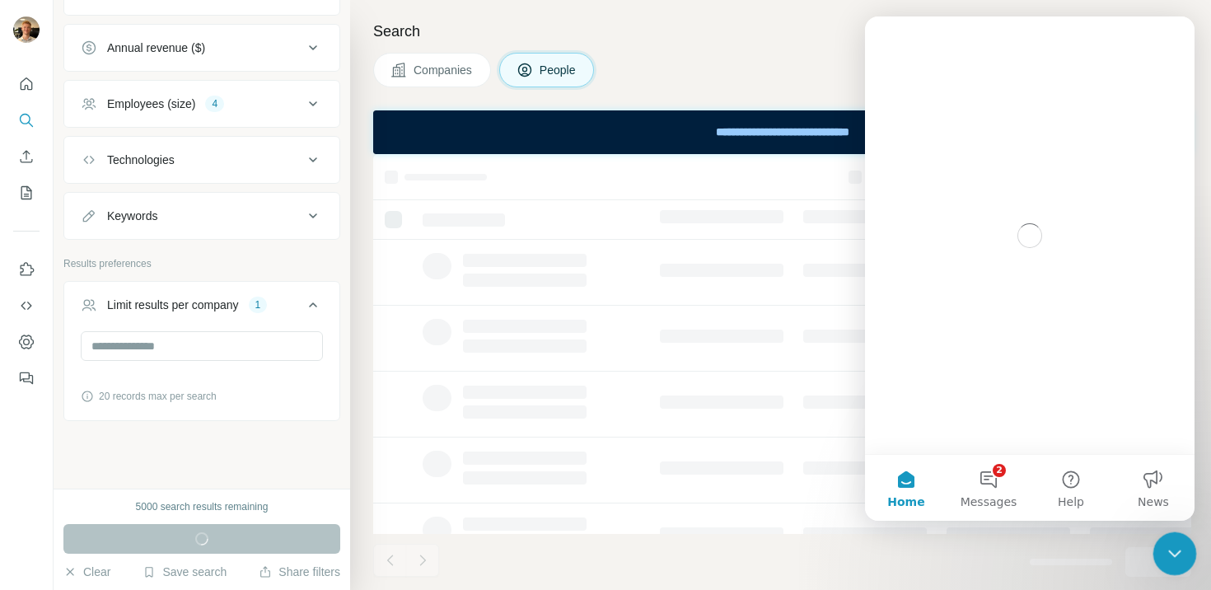
click at [1186, 543] on div "Close Intercom Messenger" at bounding box center [1172, 551] width 40 height 40
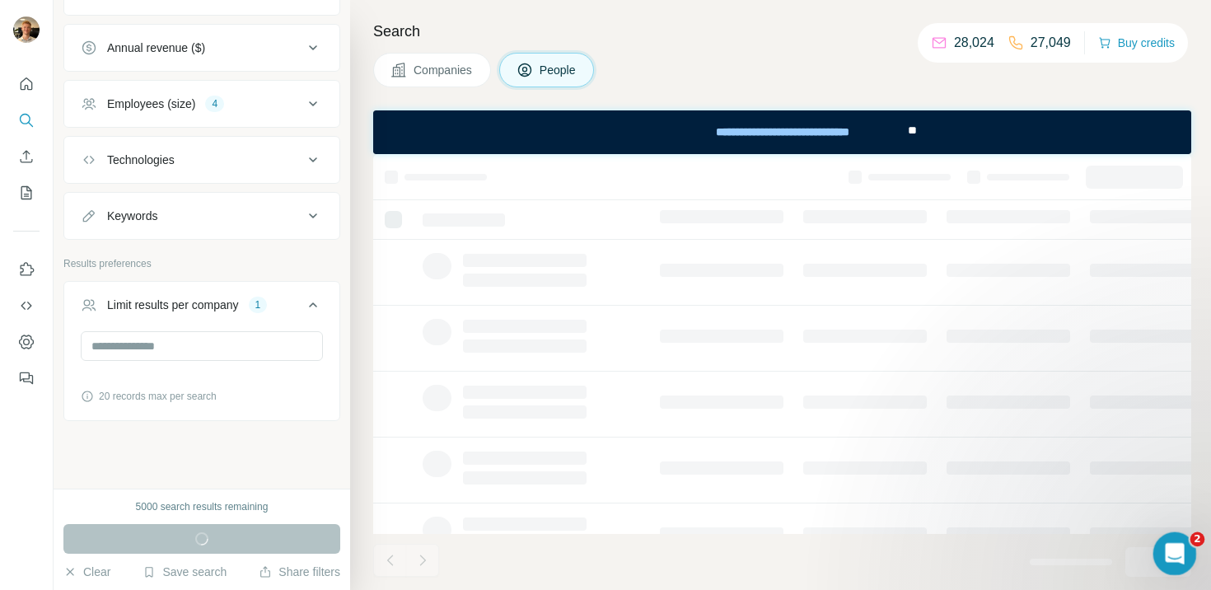
click at [1184, 543] on div "Open Intercom Messenger" at bounding box center [1172, 551] width 54 height 54
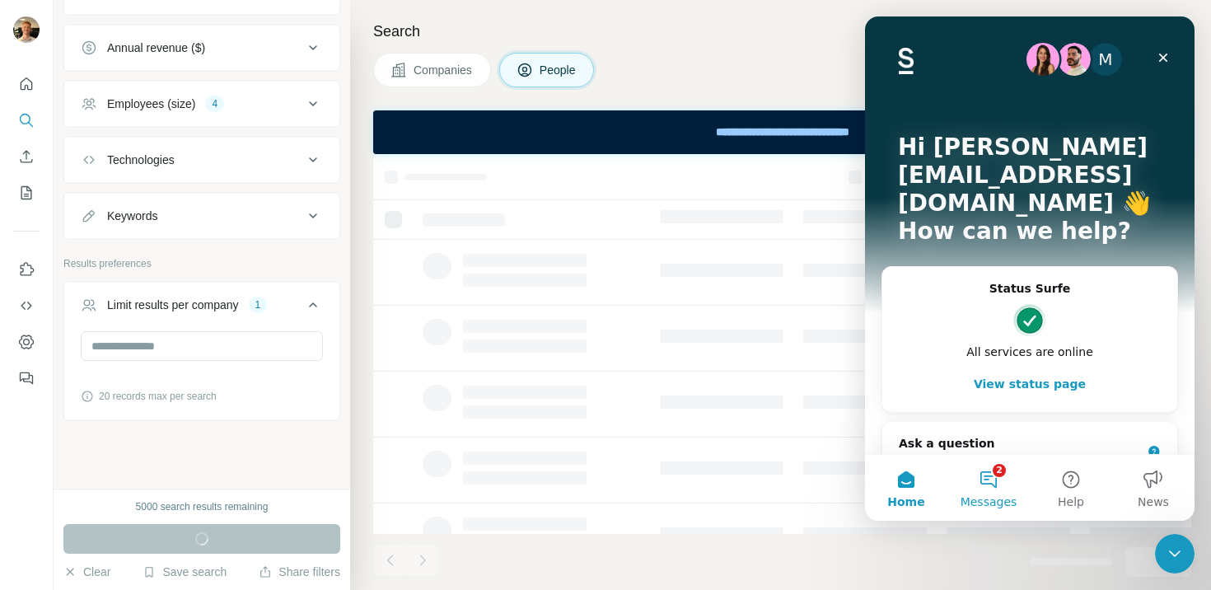
click at [987, 483] on button "2 Messages" at bounding box center [988, 488] width 82 height 66
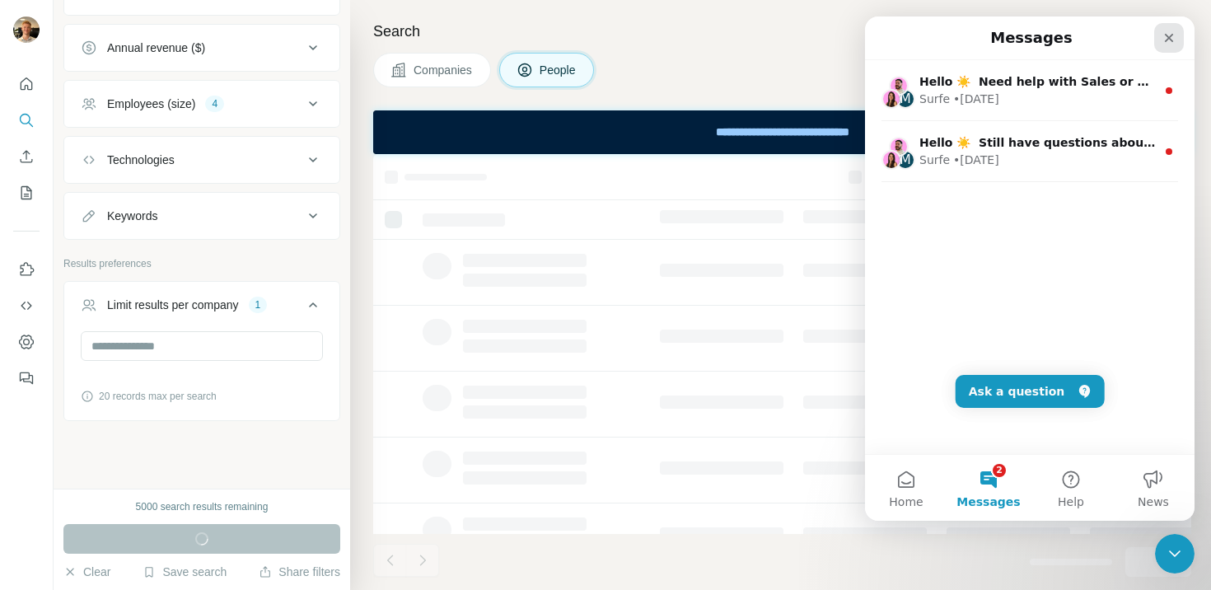
click at [1171, 40] on icon "Close" at bounding box center [1168, 37] width 13 height 13
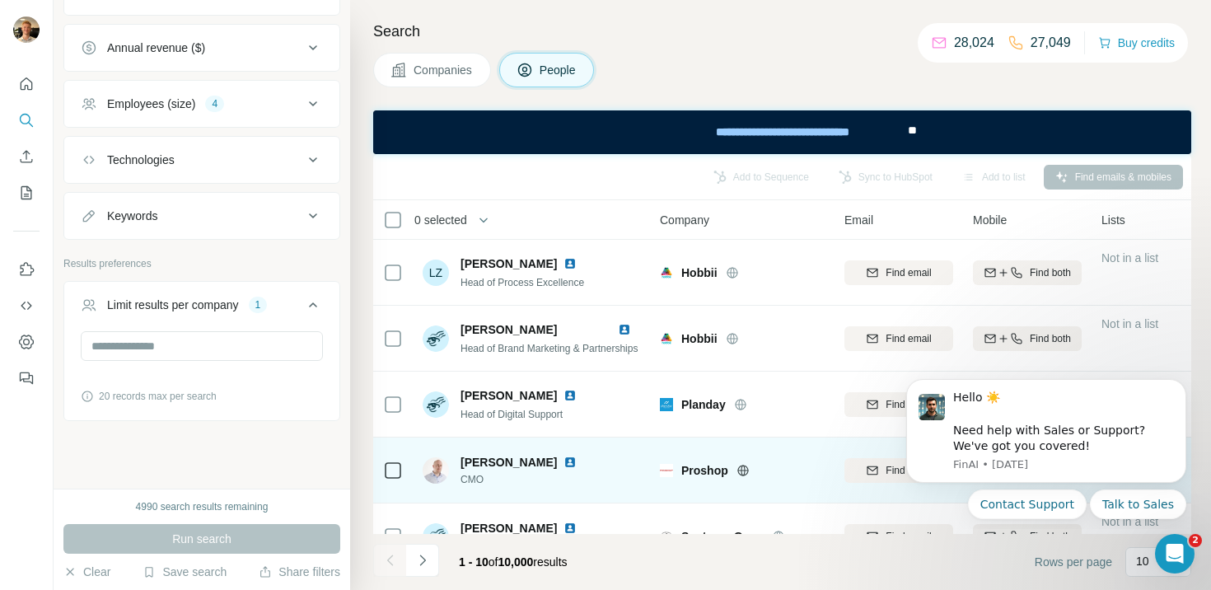
scroll to position [365, 0]
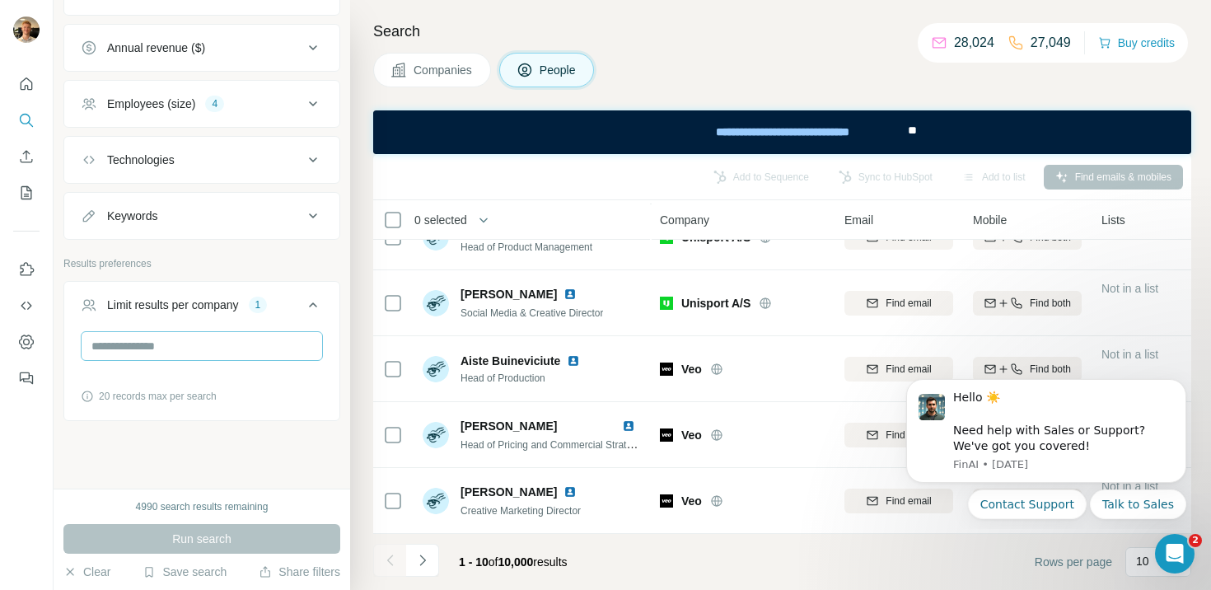
click at [166, 349] on input "*" at bounding box center [202, 346] width 242 height 30
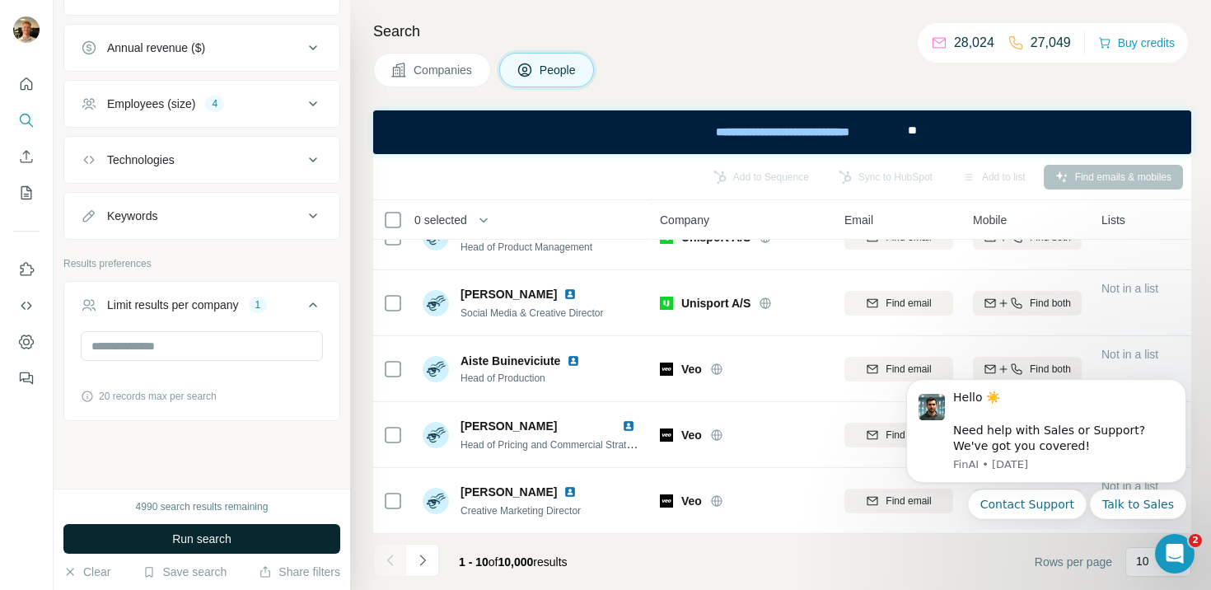
type input "*"
click at [156, 524] on button "Run search" at bounding box center [201, 539] width 277 height 30
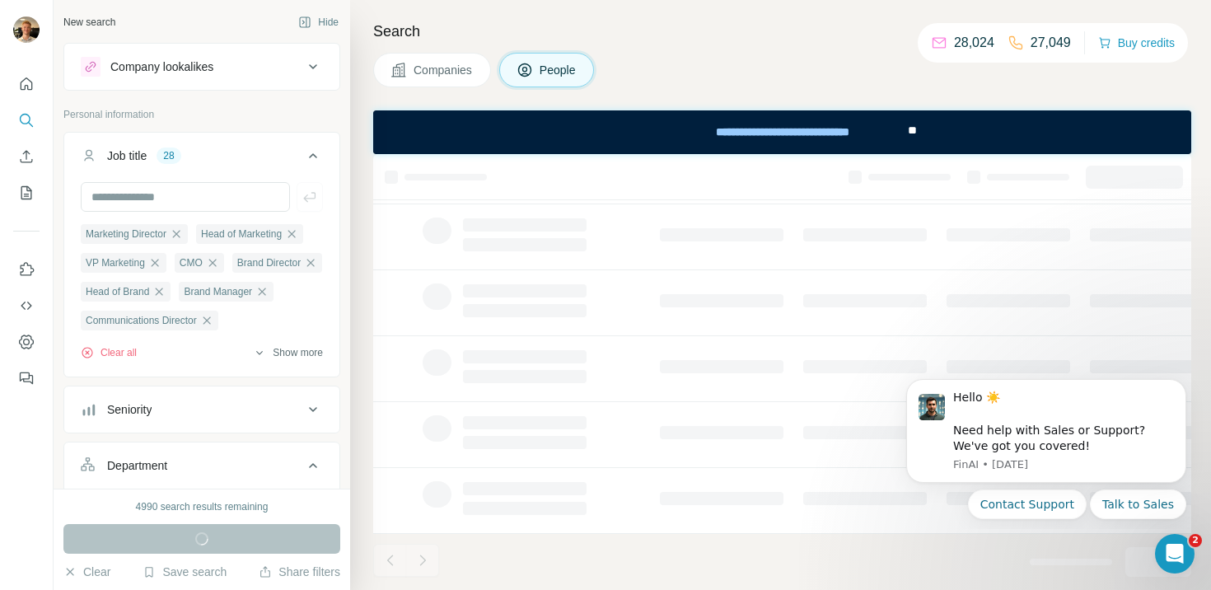
click at [287, 356] on button "Show more" at bounding box center [288, 352] width 70 height 15
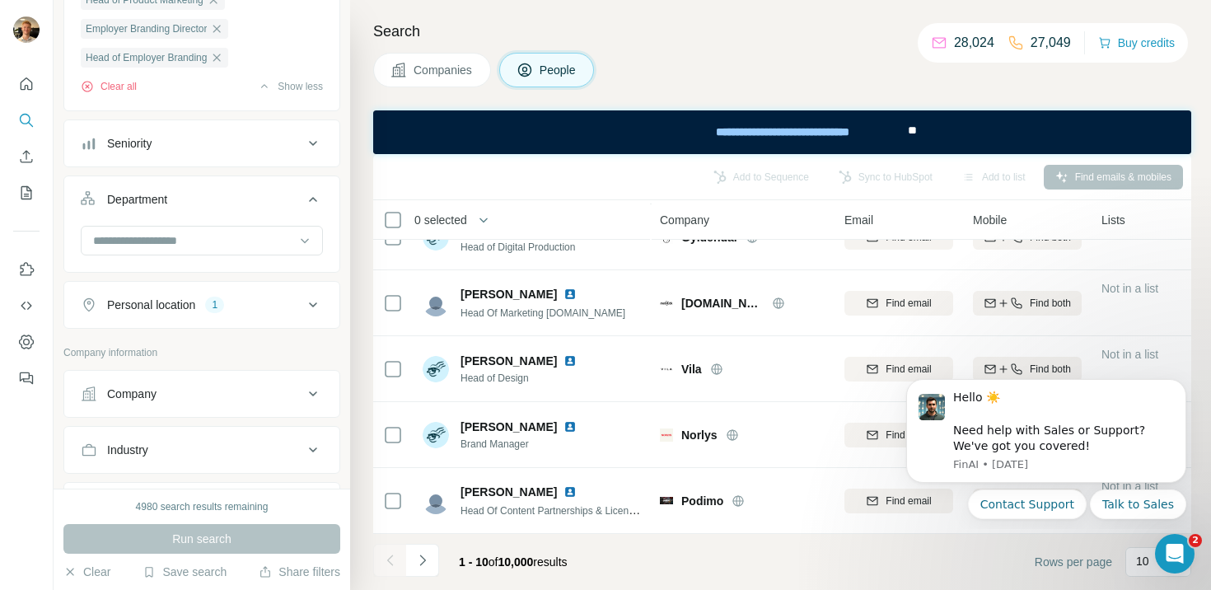
scroll to position [698, 0]
click at [263, 321] on button "Personal location 1" at bounding box center [201, 302] width 275 height 40
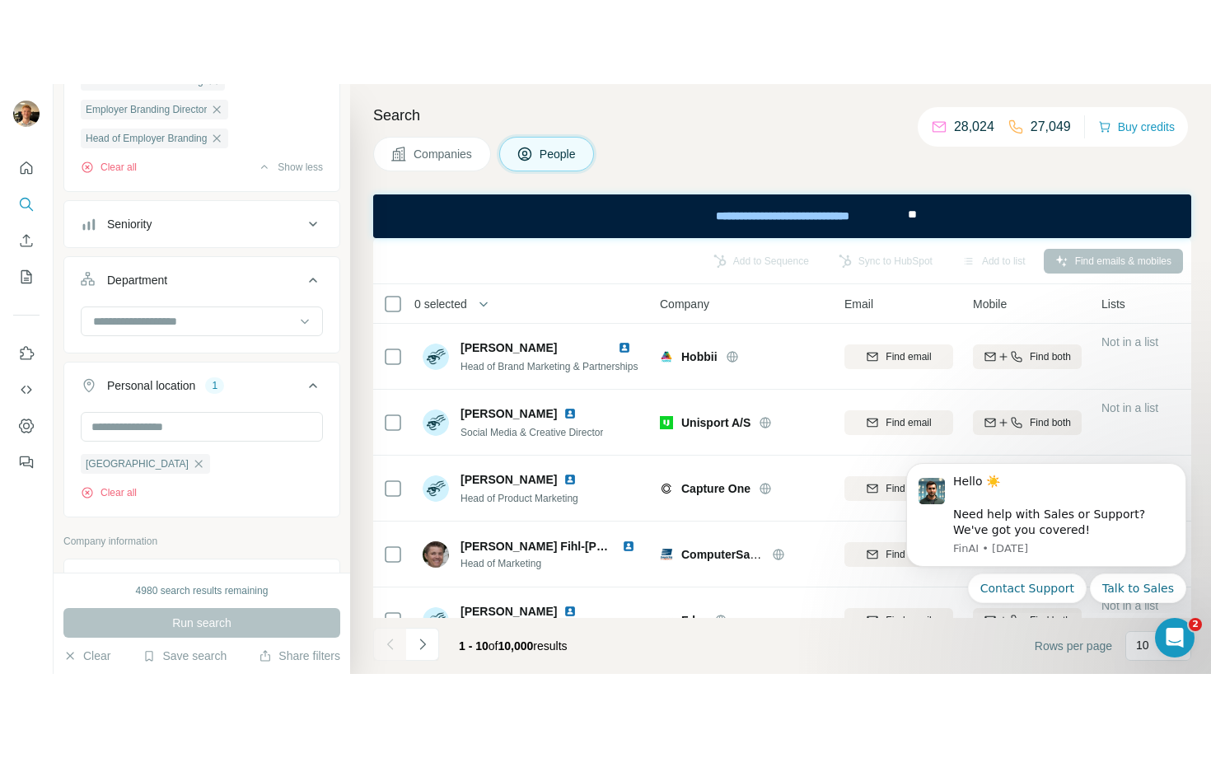
scroll to position [365, 0]
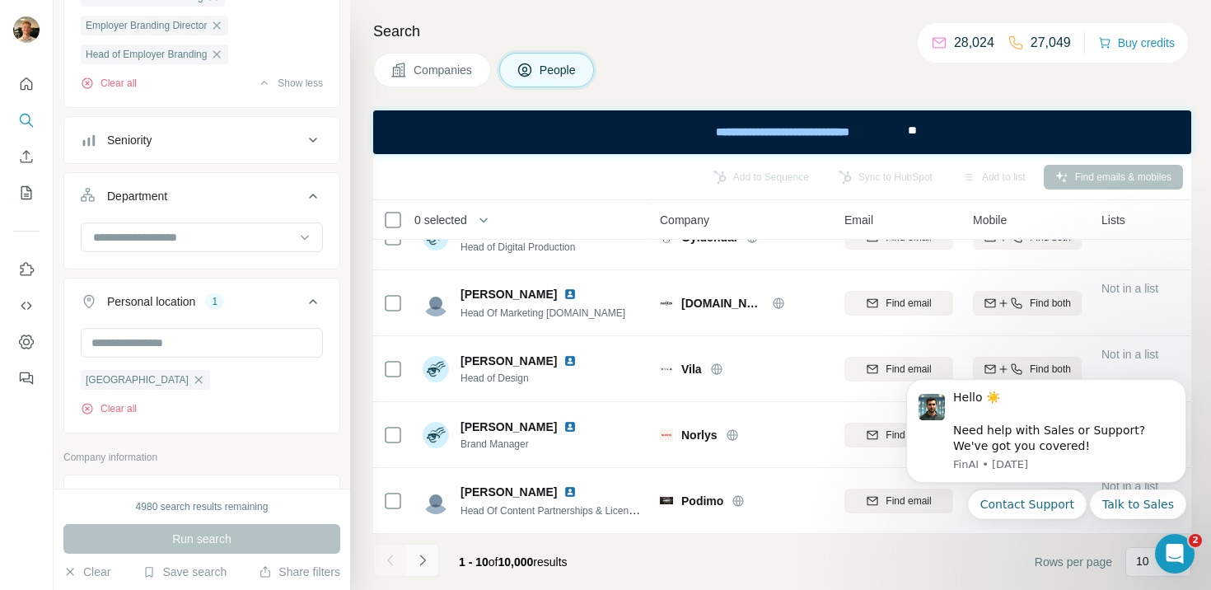
click at [428, 560] on icon "Navigate to next page" at bounding box center [422, 560] width 16 height 16
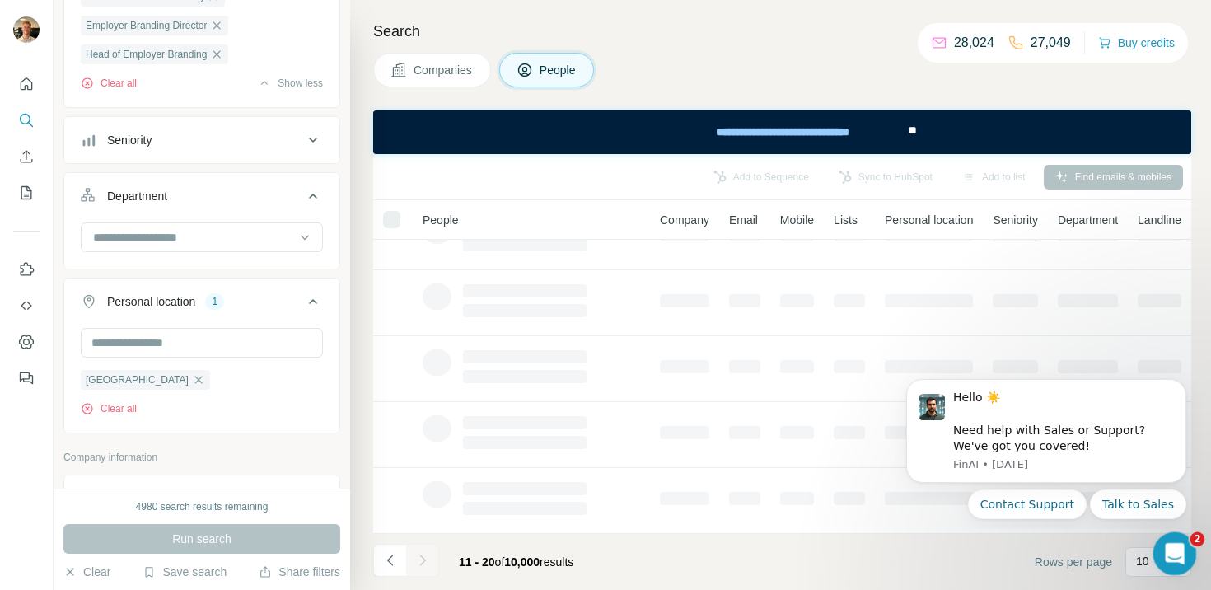
click at [1178, 547] on icon "Open Intercom Messenger" at bounding box center [1172, 551] width 27 height 27
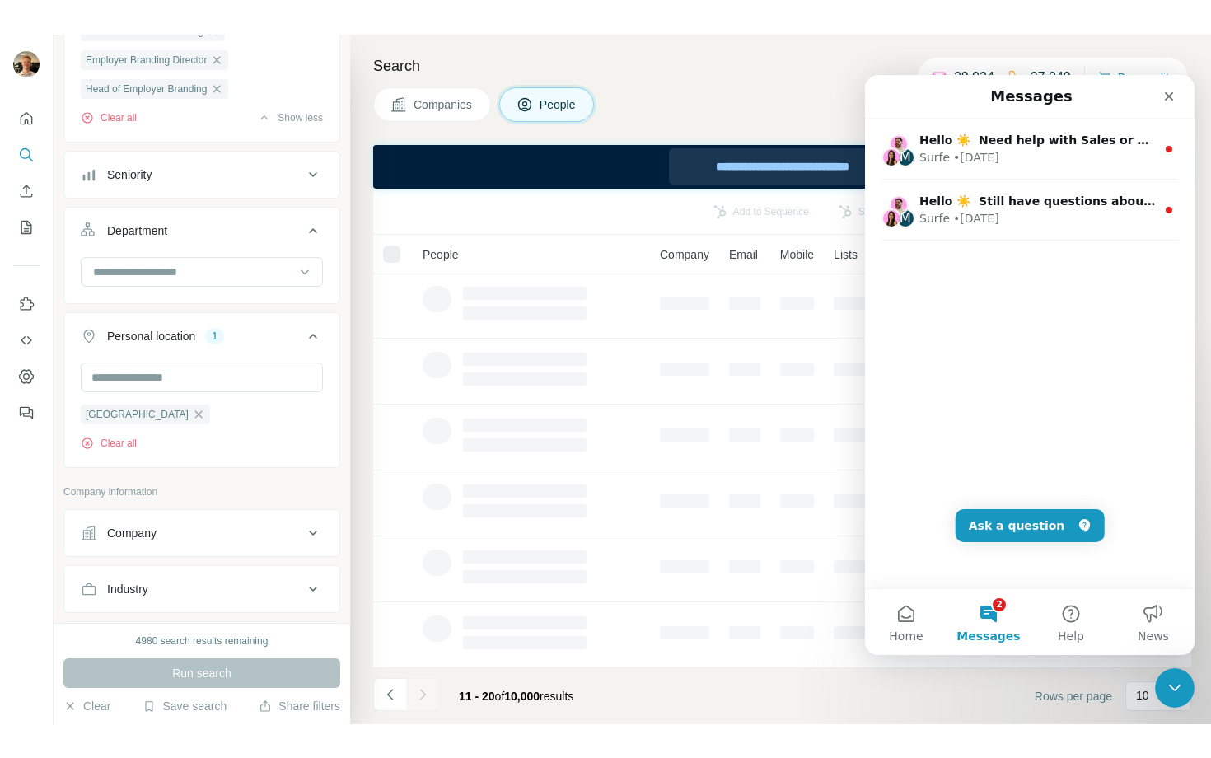
scroll to position [197, 0]
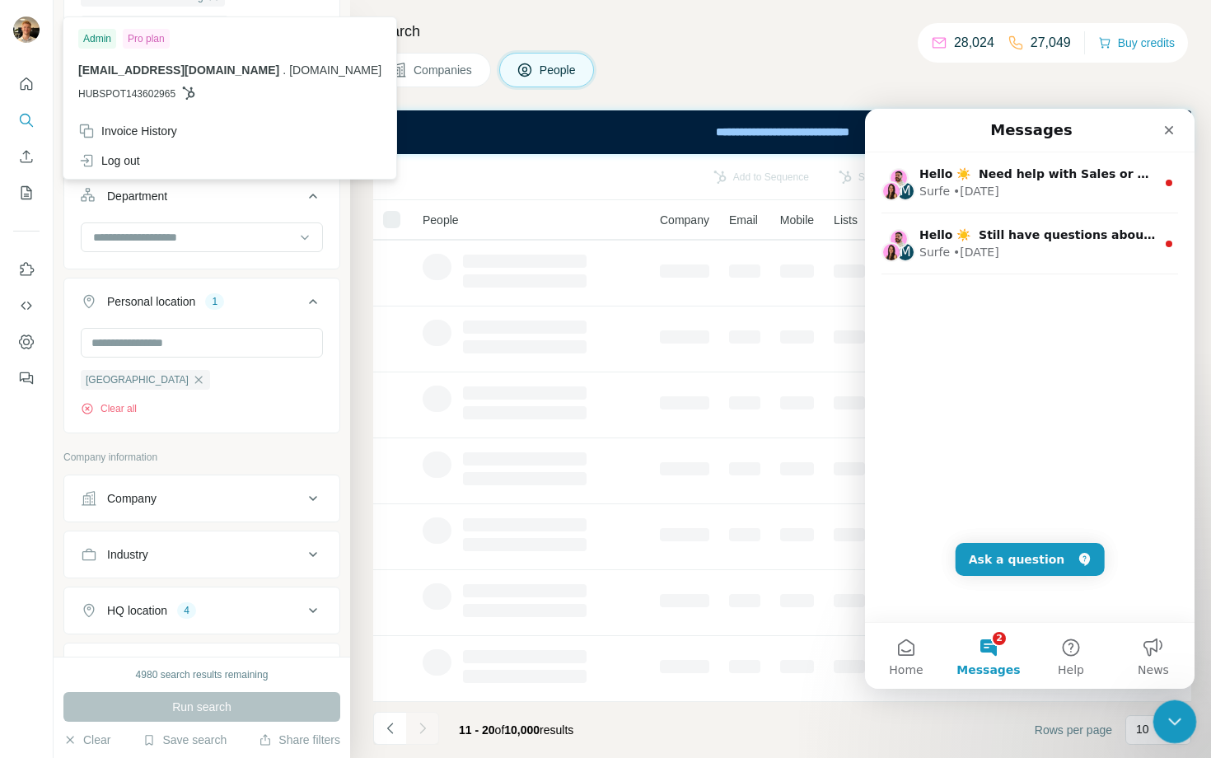
click at [1188, 589] on div "Close Intercom Messenger" at bounding box center [1172, 719] width 40 height 40
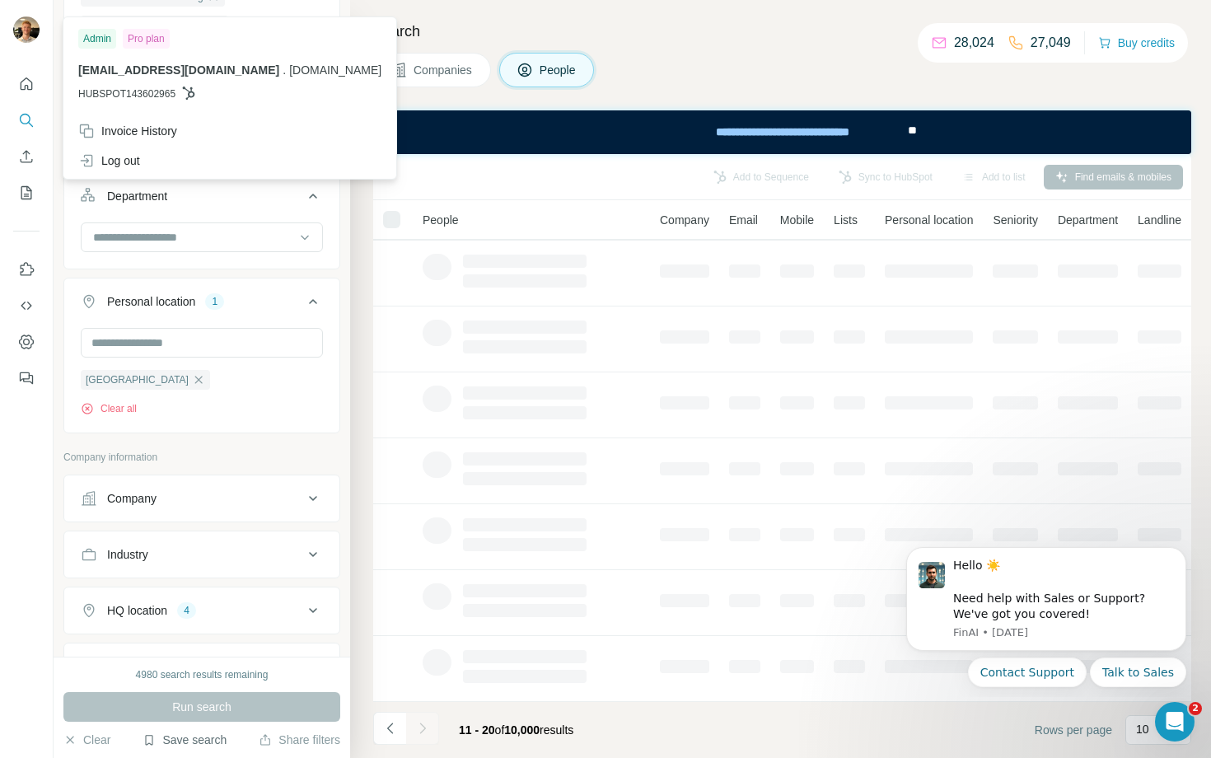
click at [209, 589] on button "Save search" at bounding box center [184, 739] width 84 height 16
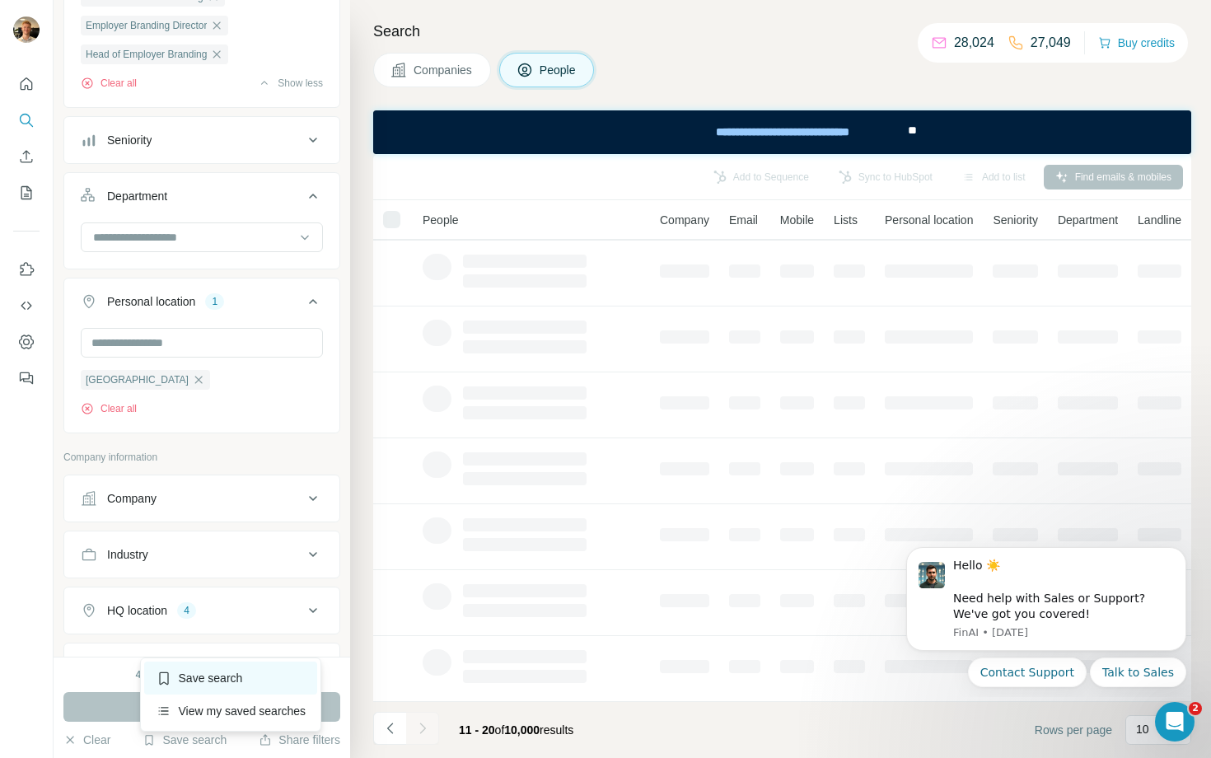
click at [245, 589] on div "Save search" at bounding box center [231, 677] width 174 height 33
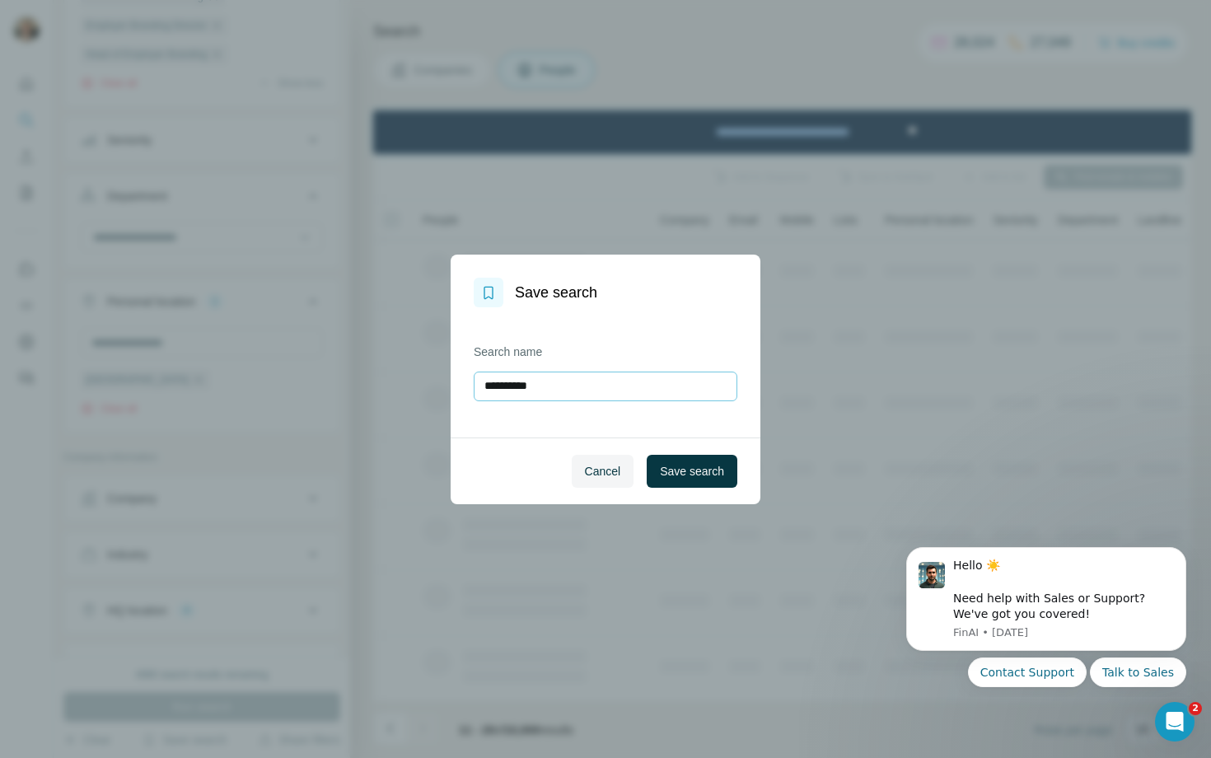
click at [552, 382] on input "**********" at bounding box center [605, 386] width 264 height 30
type input "**********"
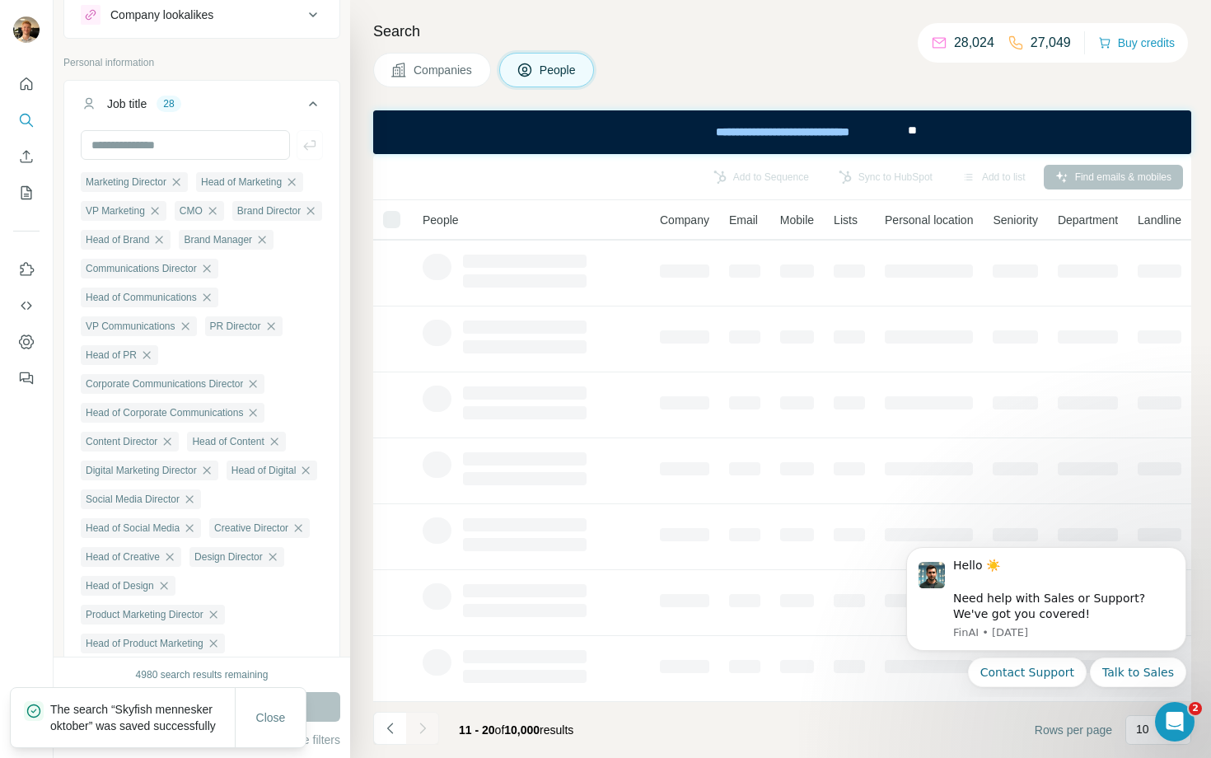
scroll to position [0, 0]
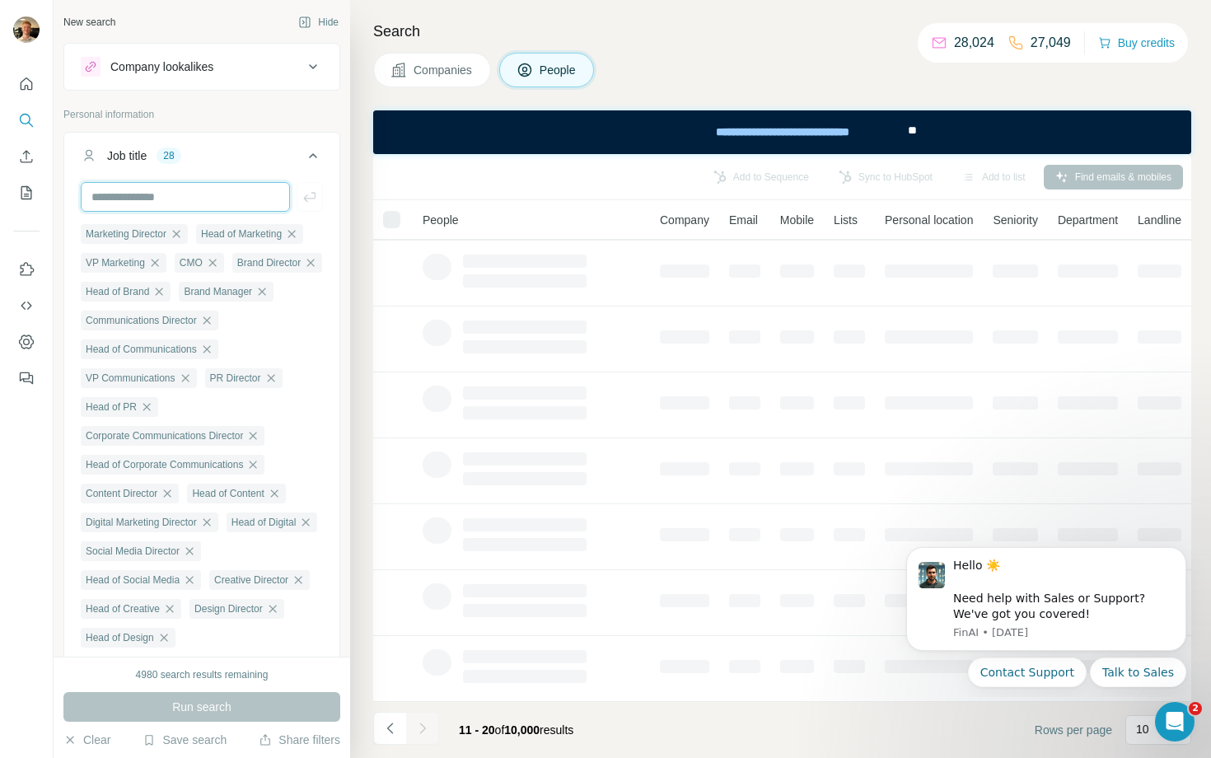
click at [209, 190] on input "text" at bounding box center [185, 197] width 209 height 30
paste input "**********"
type input "**********"
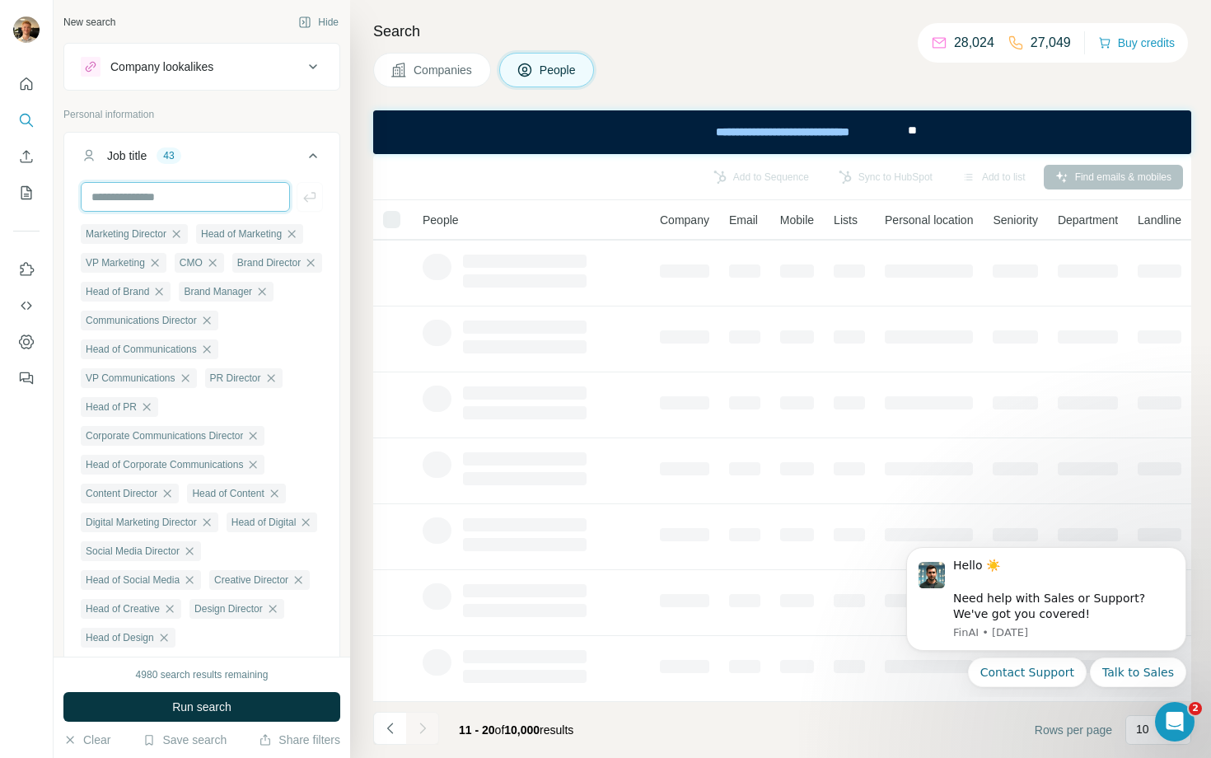
scroll to position [0, 0]
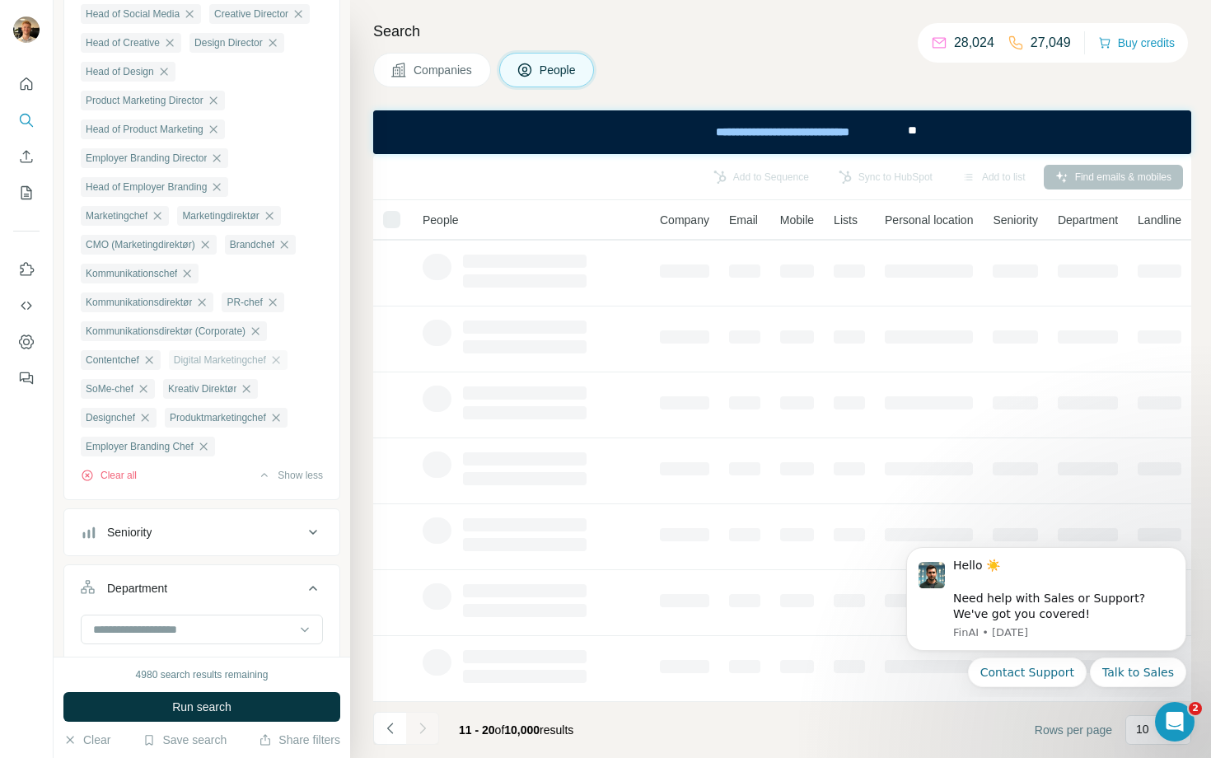
scroll to position [565, 0]
click at [264, 342] on div "Kommunikationsdirektør (Corporate)" at bounding box center [174, 332] width 186 height 20
click at [259, 335] on icon "button" at bounding box center [255, 331] width 7 height 7
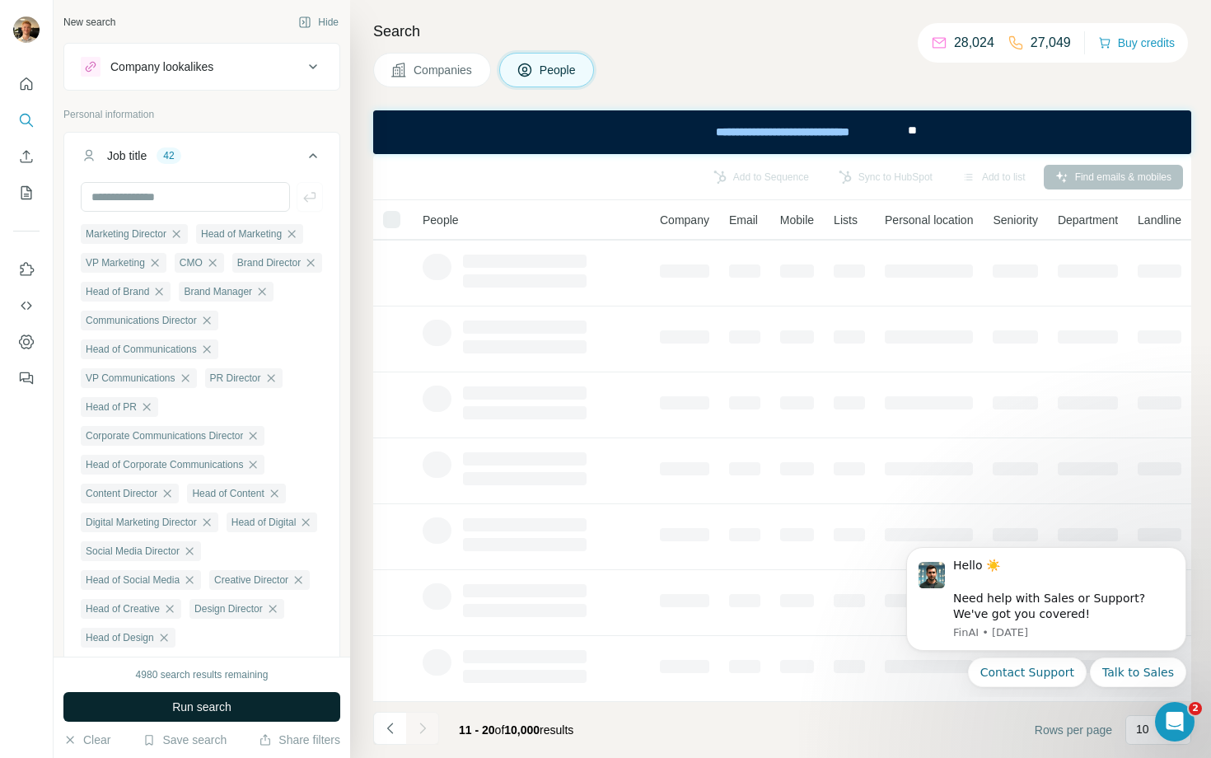
click at [240, 589] on button "Run search" at bounding box center [201, 707] width 277 height 30
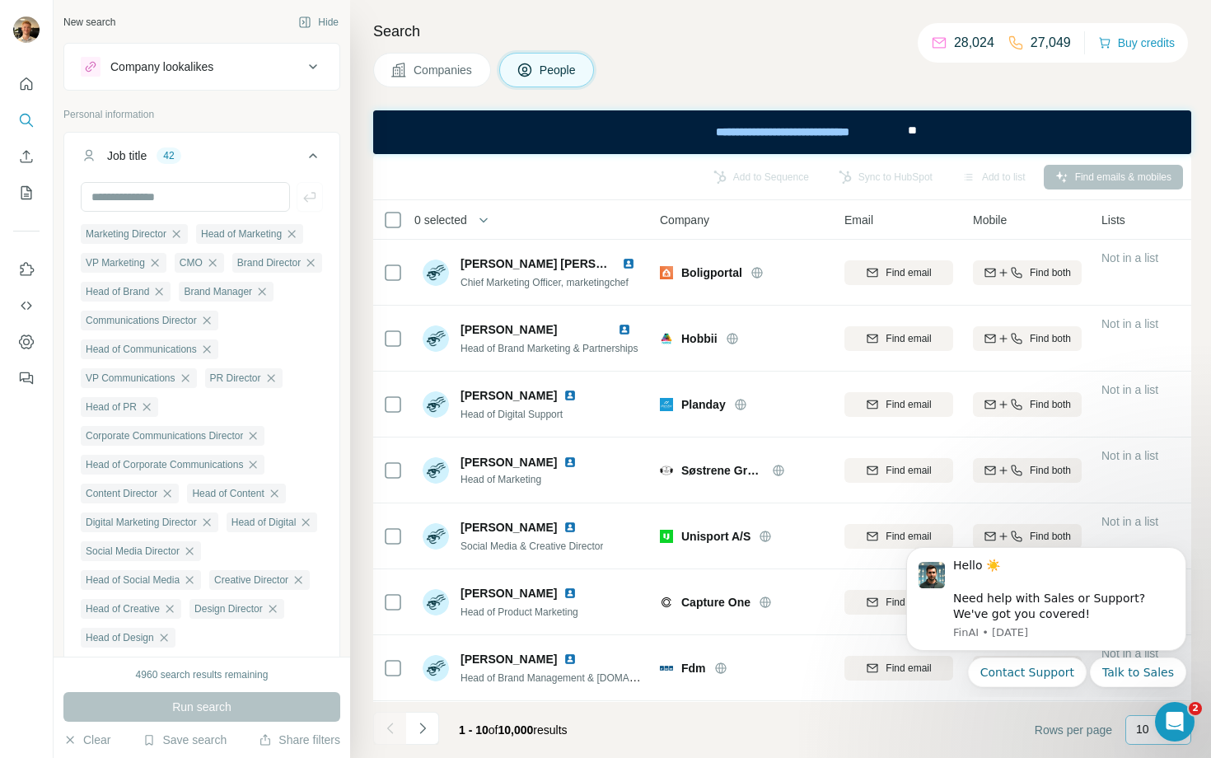
click at [1132, 589] on div "10" at bounding box center [1158, 730] width 66 height 30
click at [1174, 589] on icon "Open Intercom Messenger" at bounding box center [1172, 719] width 27 height 27
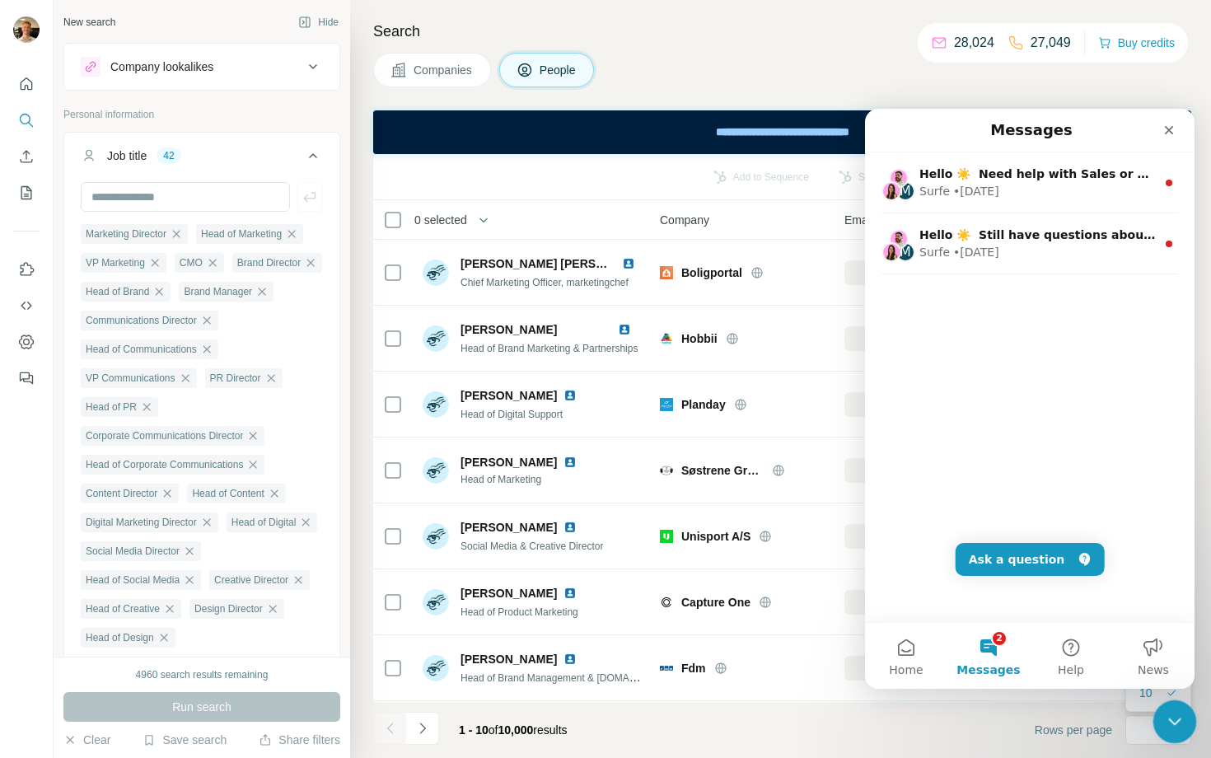
click at [1175, 589] on icon "Close Intercom Messenger" at bounding box center [1172, 719] width 20 height 20
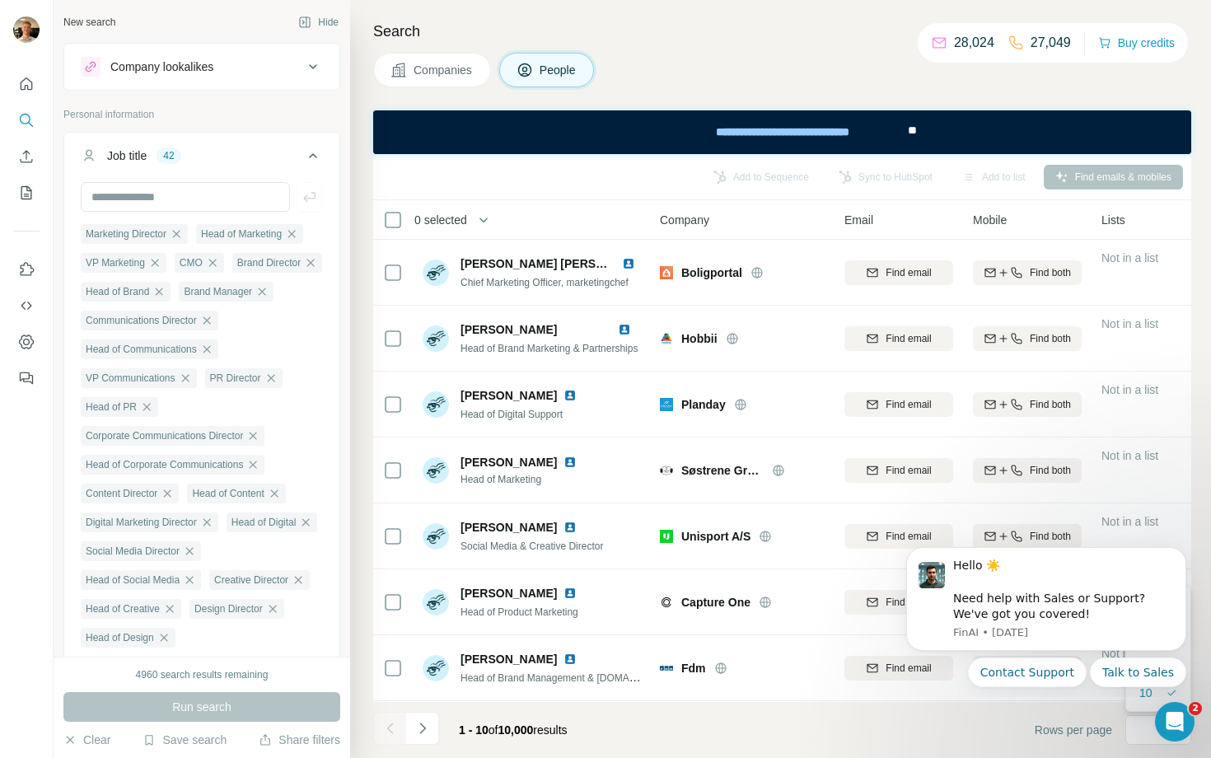
click at [1187, 542] on div "Hello ☀️ ​ Need help with Sales or Support? We've got you covered! [GEOGRAPHIC_…" at bounding box center [1045, 584] width 303 height 206
click at [1180, 555] on icon "Dismiss notification" at bounding box center [1181, 552] width 9 height 9
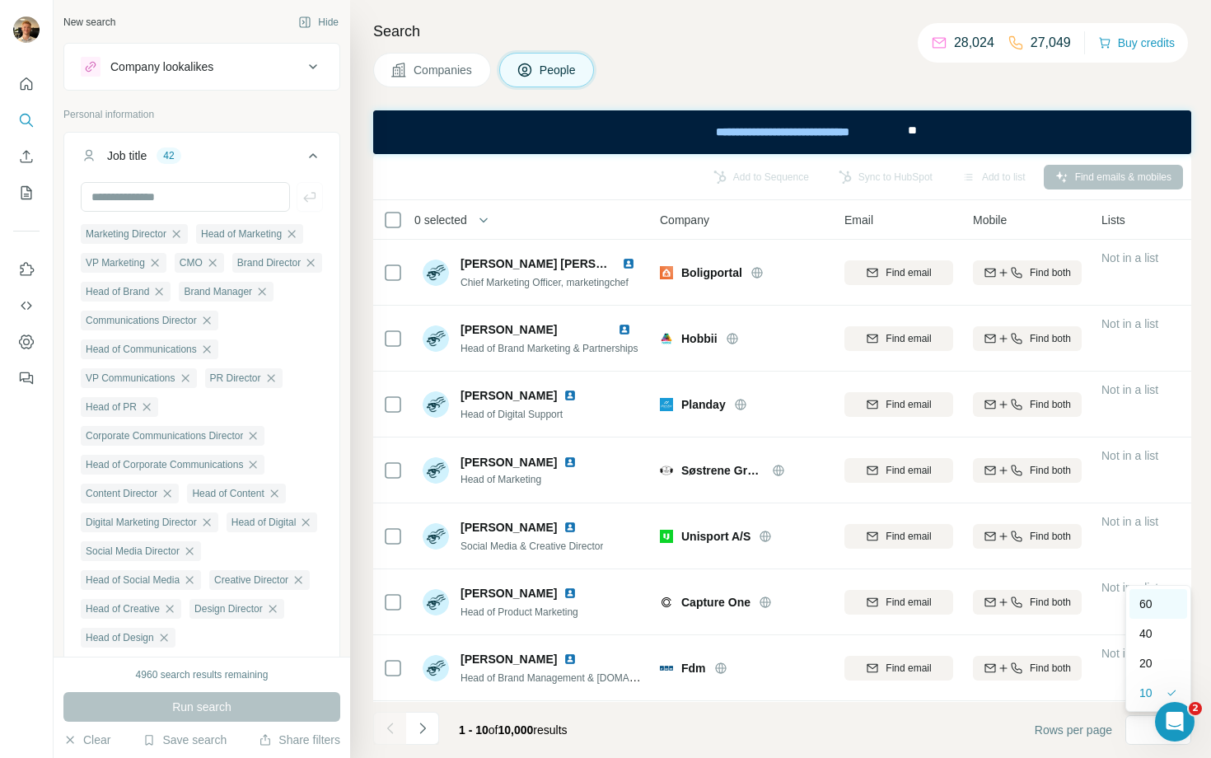
click at [1164, 589] on div "60" at bounding box center [1158, 603] width 38 height 16
click at [176, 589] on button "Save search" at bounding box center [184, 739] width 84 height 16
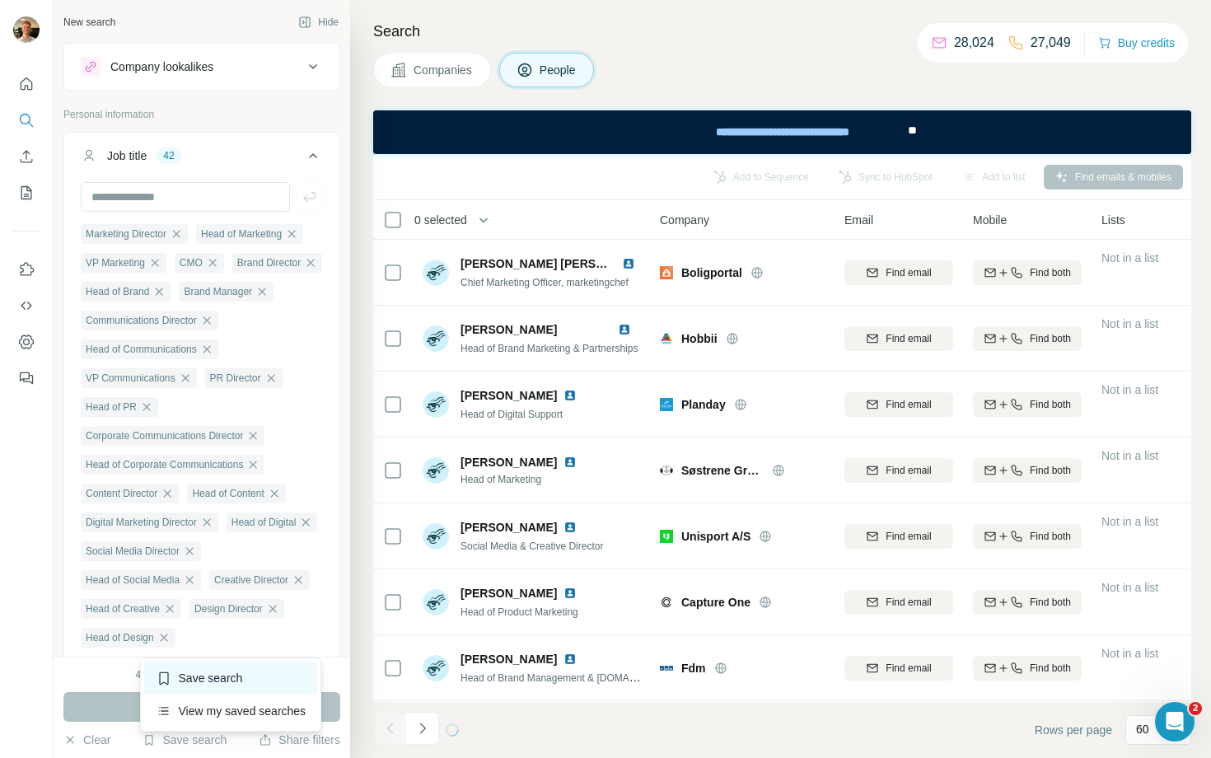
click at [209, 589] on div "Save search" at bounding box center [231, 677] width 174 height 33
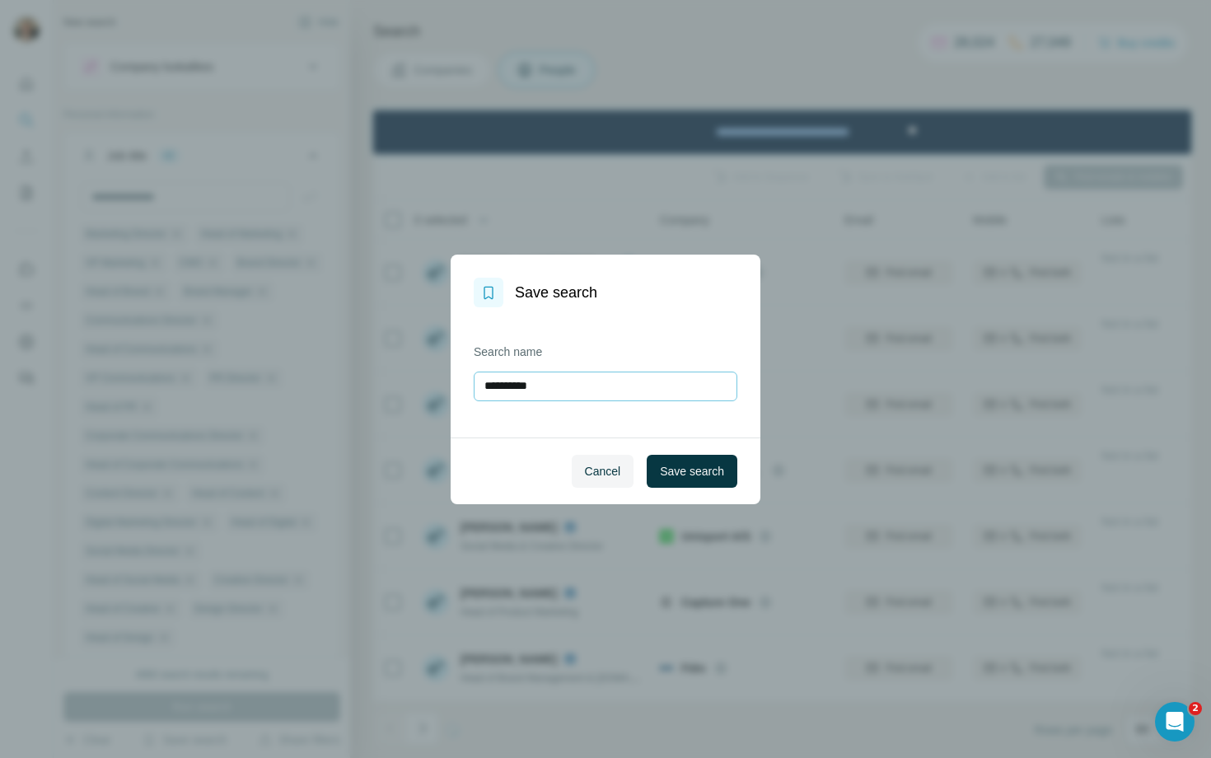
click at [531, 377] on input "**********" at bounding box center [605, 386] width 264 height 30
type input "**********"
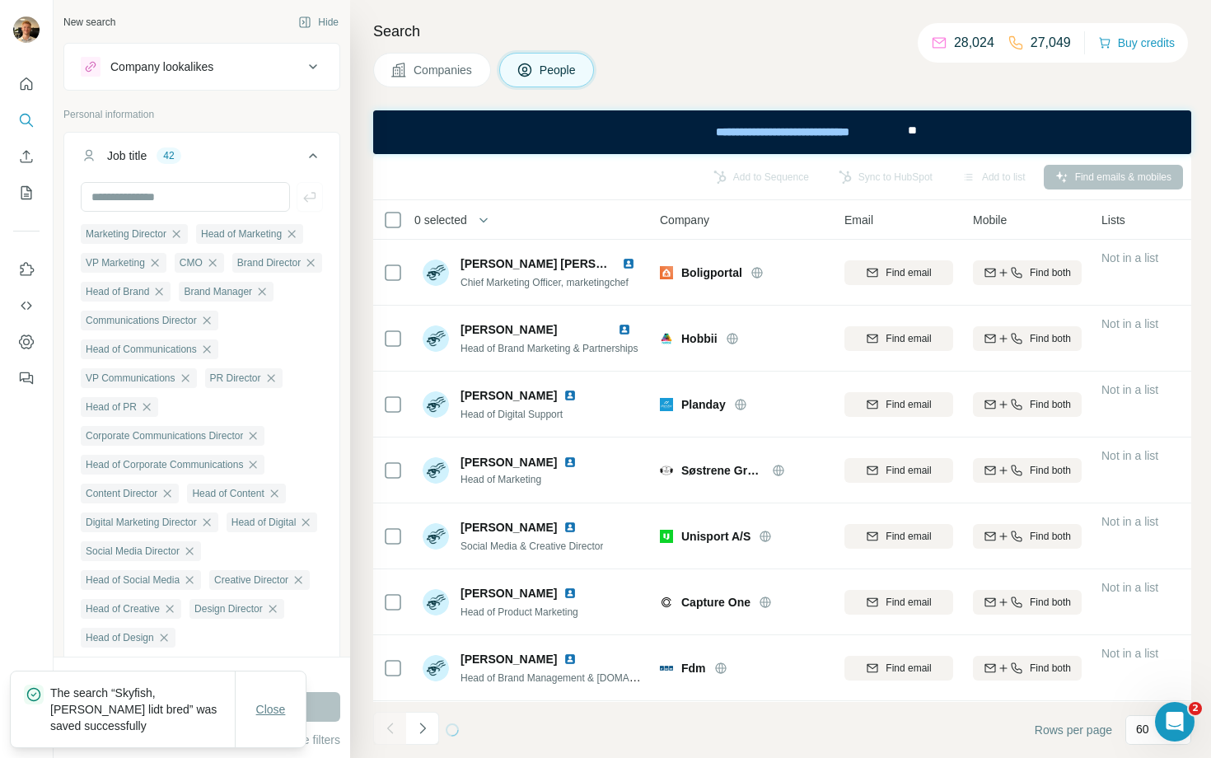
click at [275, 589] on span "Close" at bounding box center [271, 709] width 30 height 16
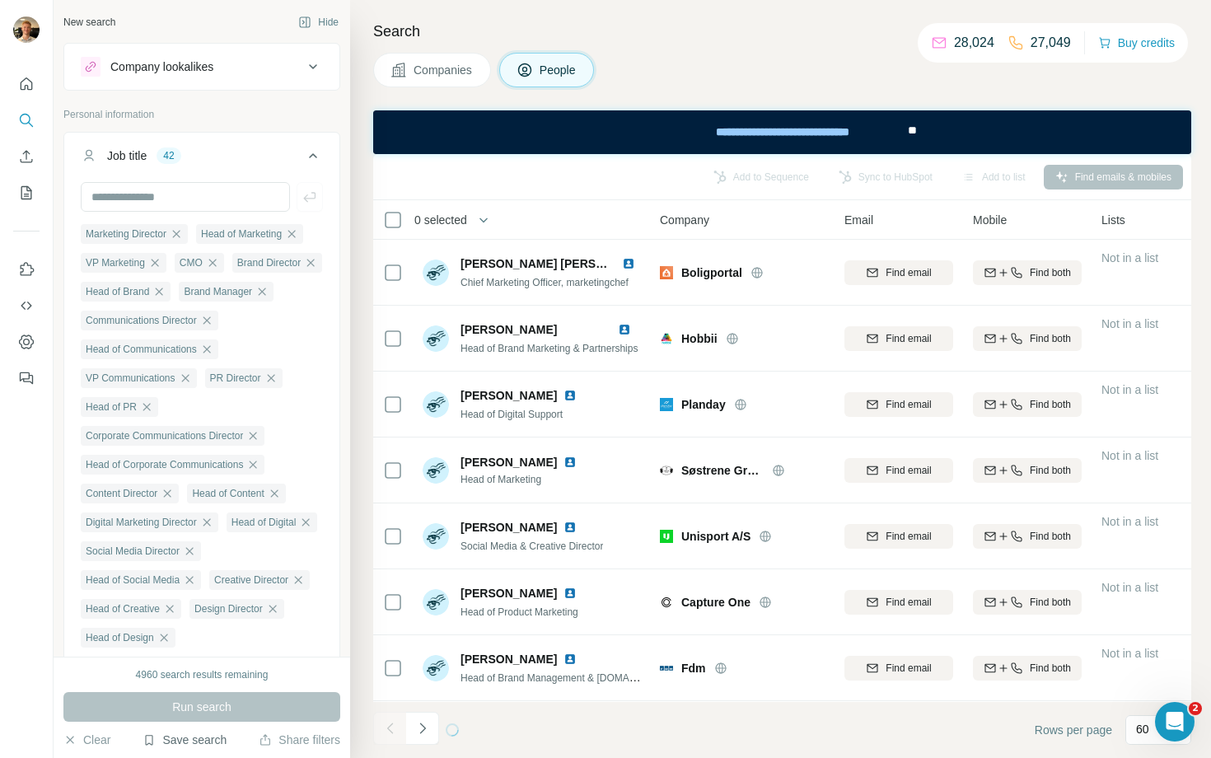
click at [208, 589] on button "Save search" at bounding box center [184, 739] width 84 height 16
click at [233, 589] on div "View my saved searches" at bounding box center [231, 710] width 174 height 33
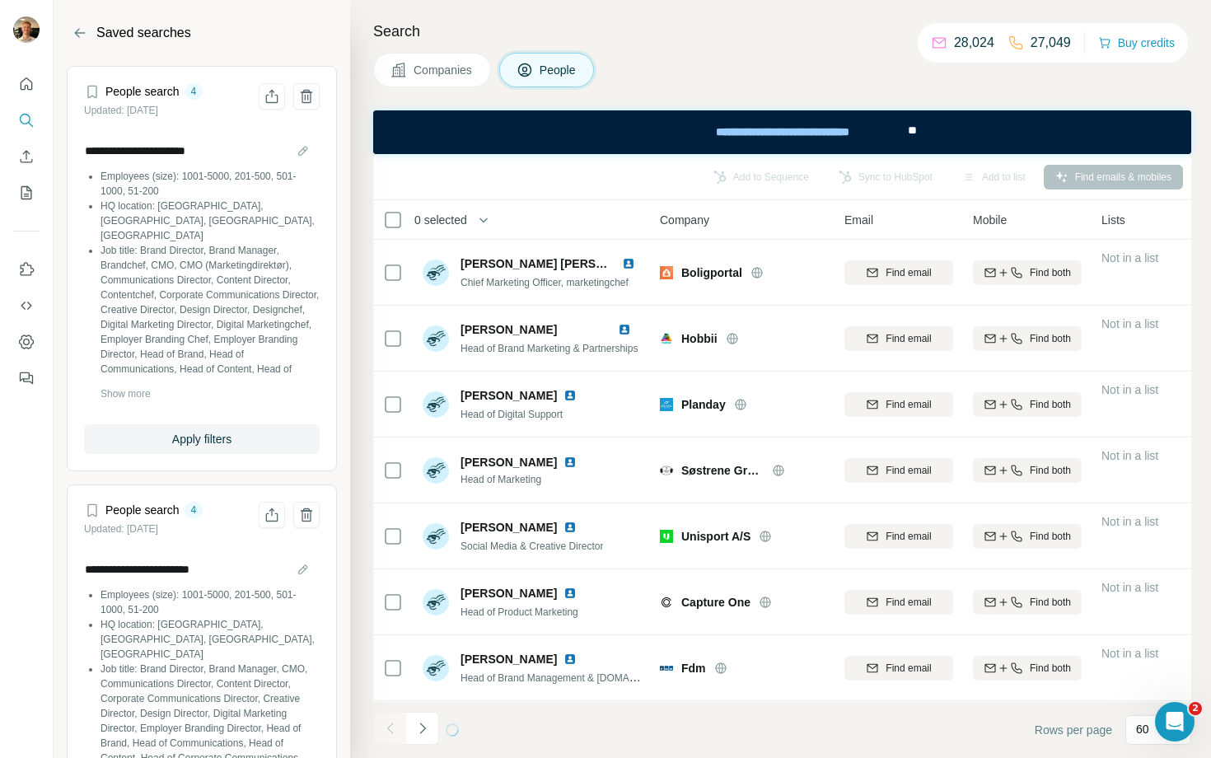
click at [310, 499] on article "**********" at bounding box center [202, 686] width 270 height 405
click at [305, 515] on icon "Delete saved search" at bounding box center [307, 516] width 4 height 6
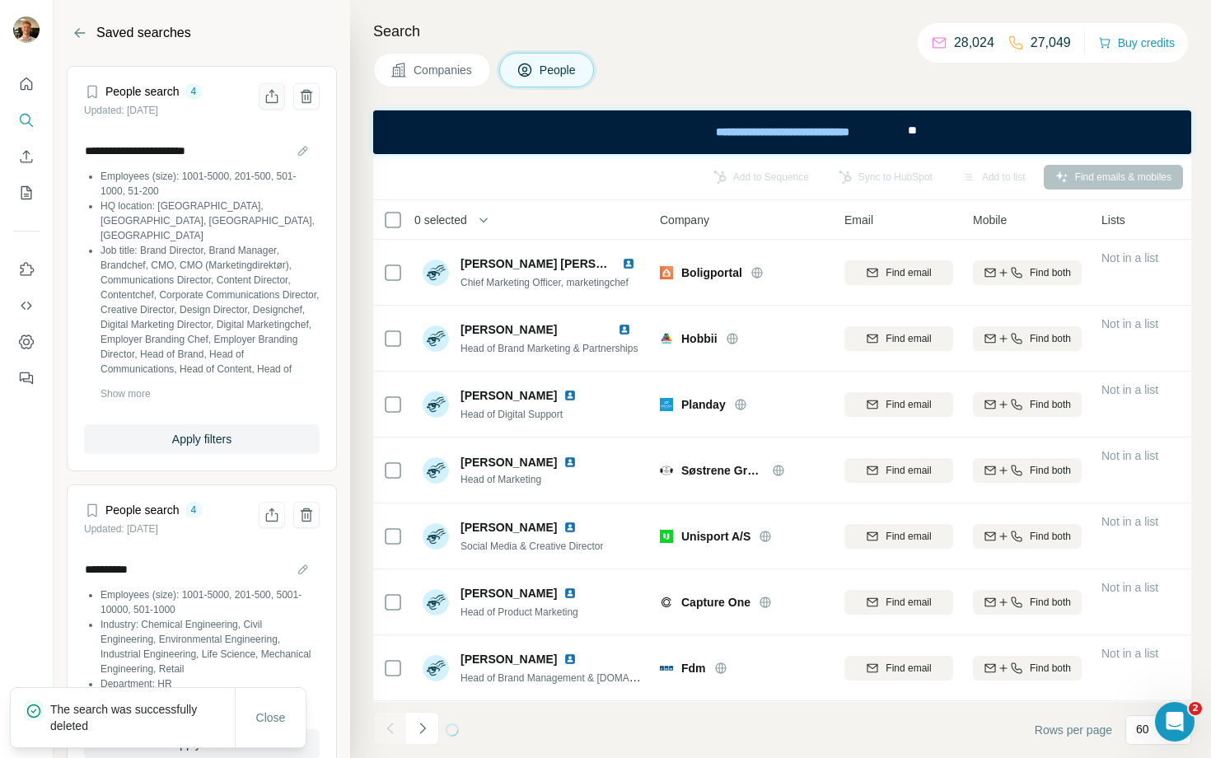
click at [272, 97] on icon "Share filters" at bounding box center [272, 96] width 16 height 16
click at [141, 31] on h2 "Saved searches" at bounding box center [143, 33] width 95 height 20
click at [70, 30] on button "Back" at bounding box center [80, 33] width 26 height 26
